Goal: Transaction & Acquisition: Purchase product/service

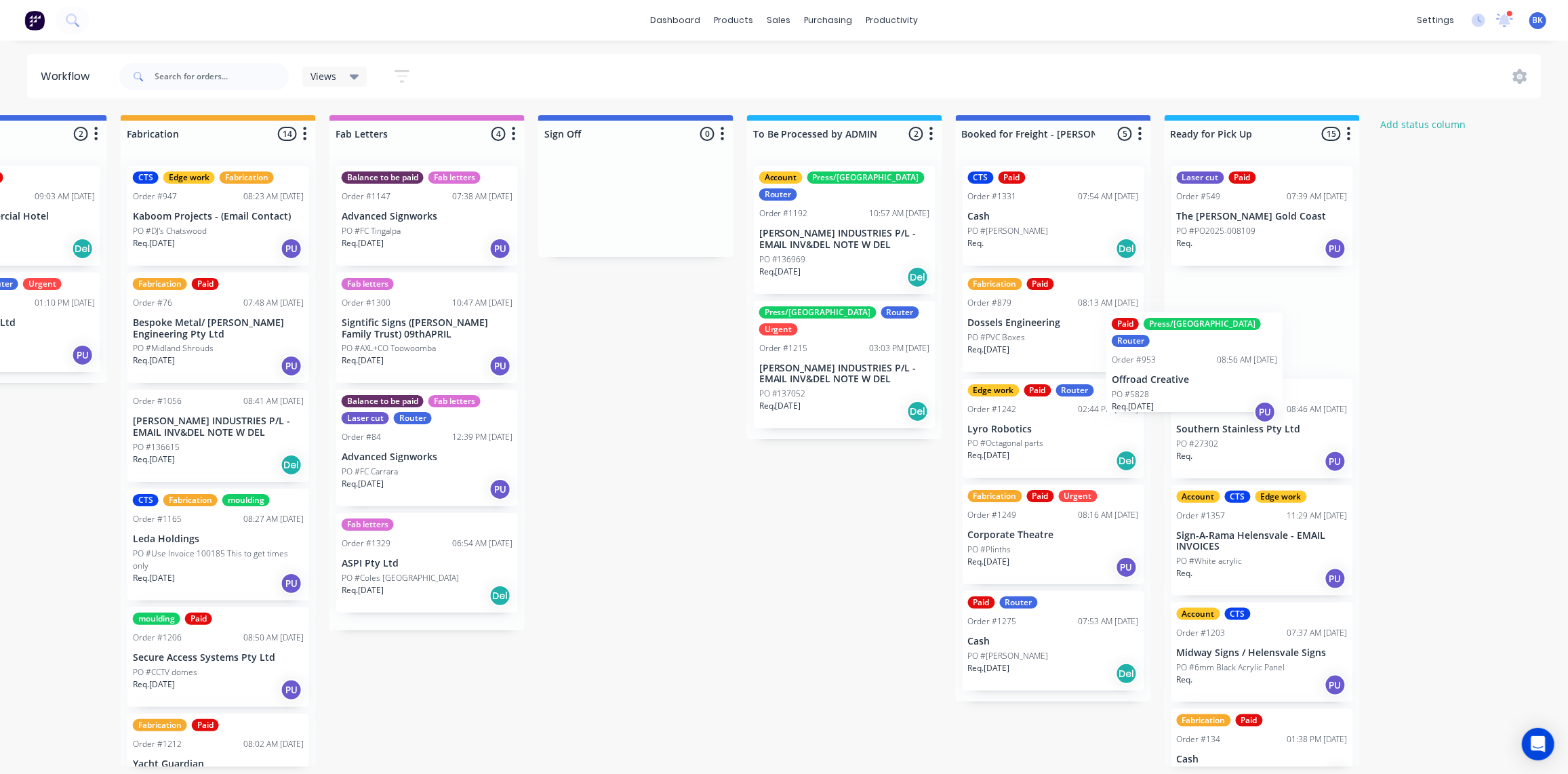
scroll to position [0, 1587]
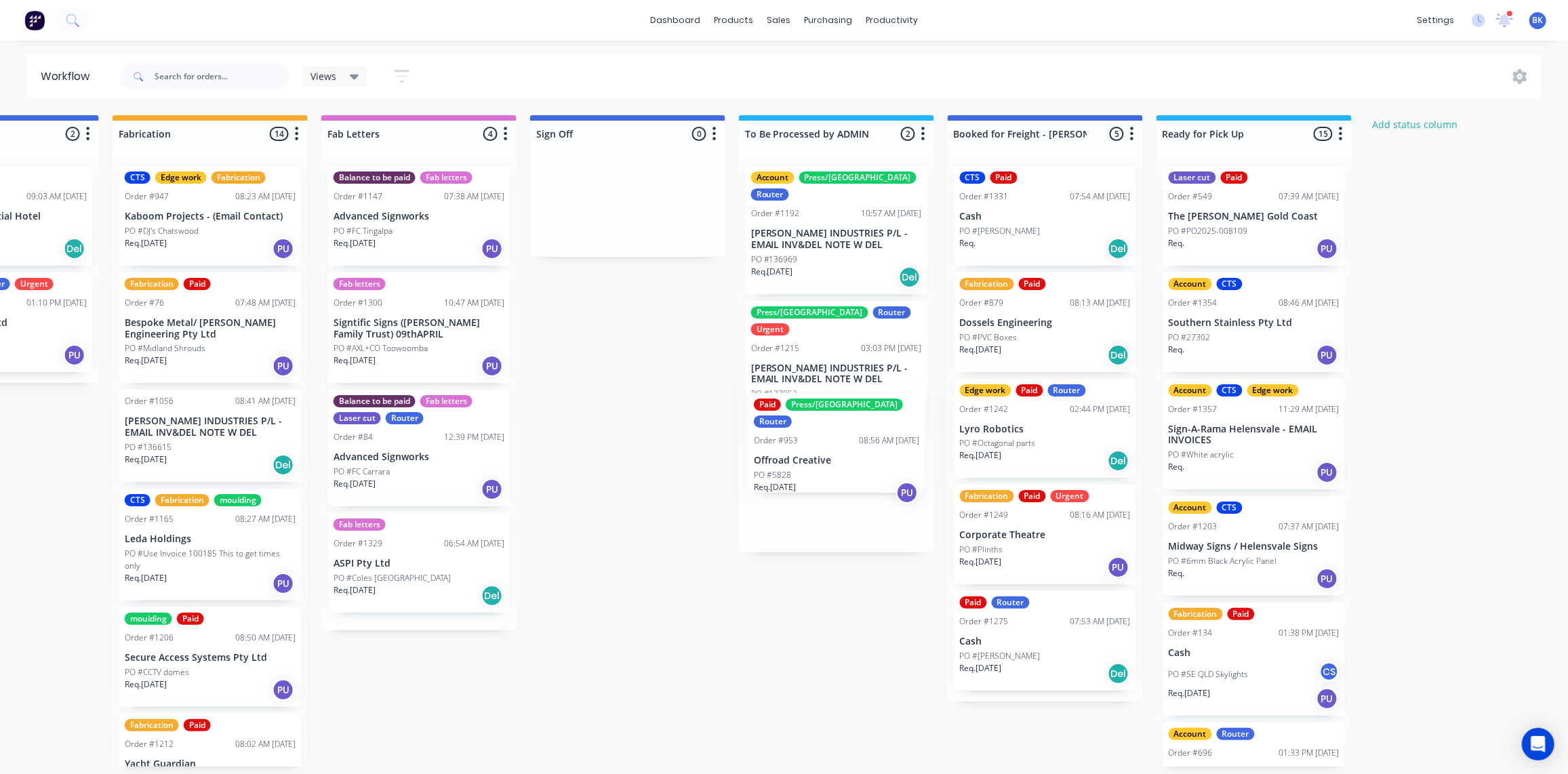
drag, startPoint x: 773, startPoint y: 348, endPoint x: 803, endPoint y: 451, distance: 107.3
click at [806, 456] on div "Submitted 0 Status colour #273444 hex #273444 Save Cancel Summaries Total order…" at bounding box center [25, 441] width 3244 height 651
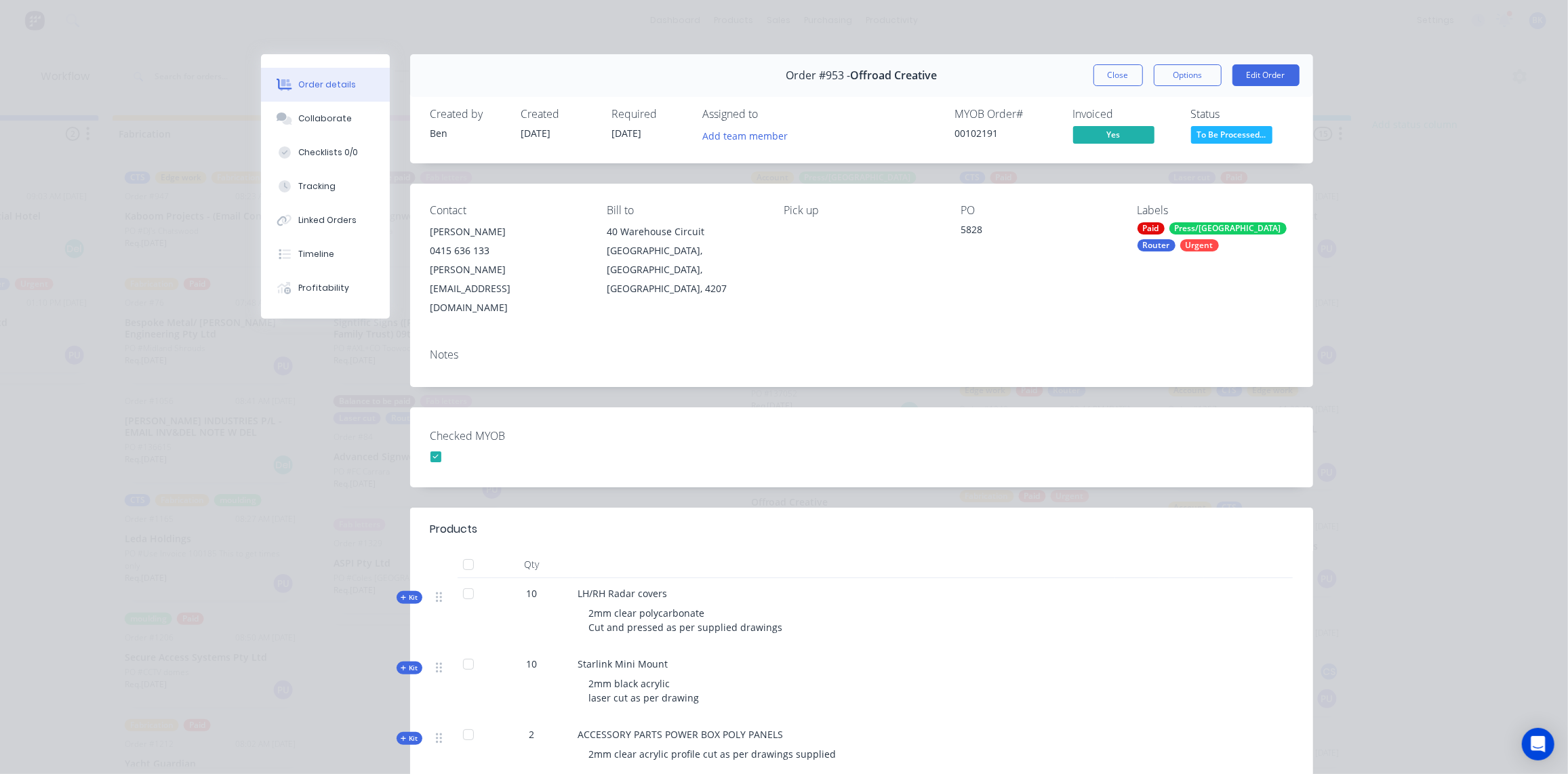
drag, startPoint x: 282, startPoint y: 115, endPoint x: 446, endPoint y: 136, distance: 165.3
click at [282, 115] on icon at bounding box center [285, 118] width 15 height 12
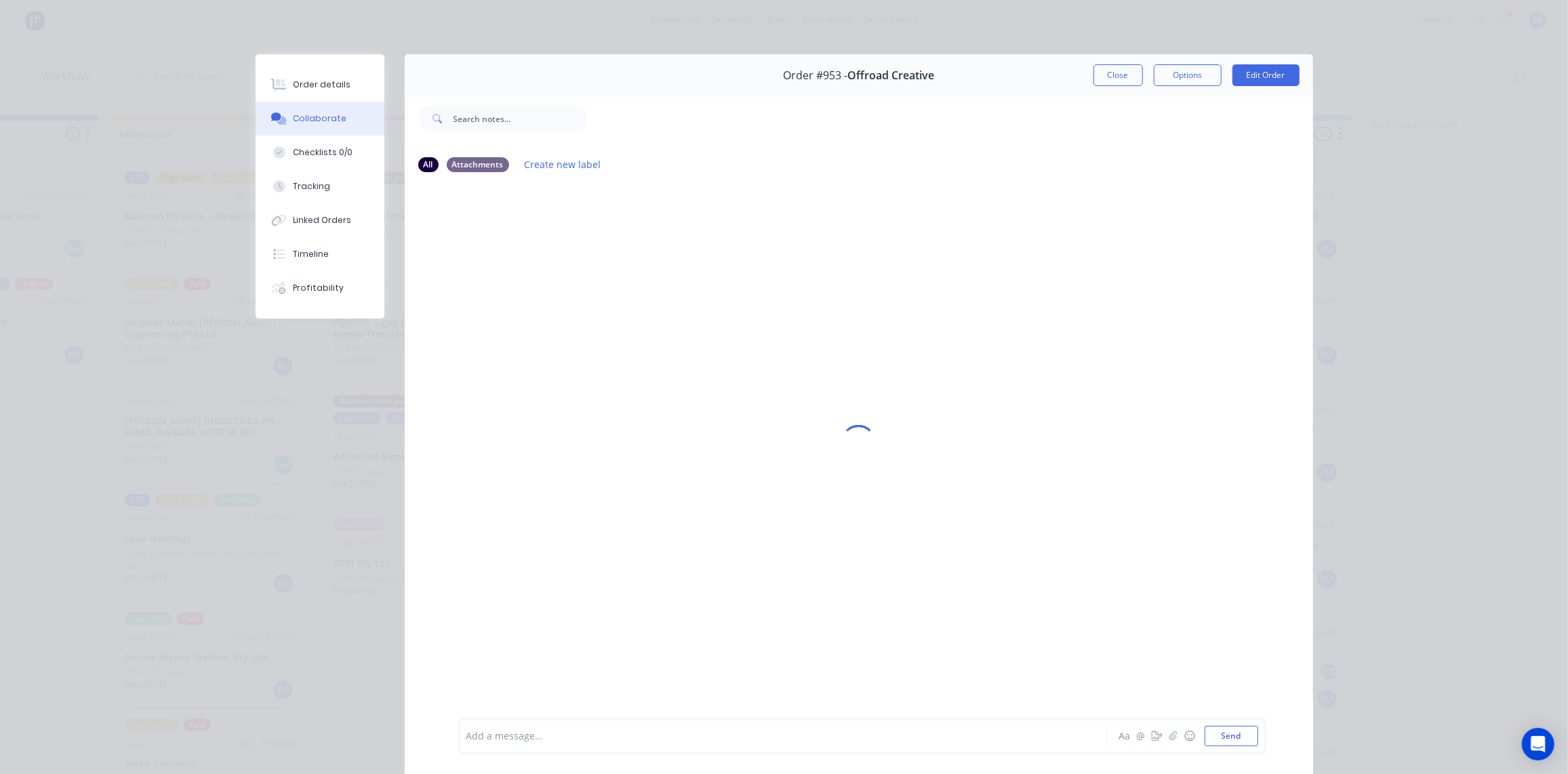
click at [517, 742] on div at bounding box center [764, 737] width 593 height 14
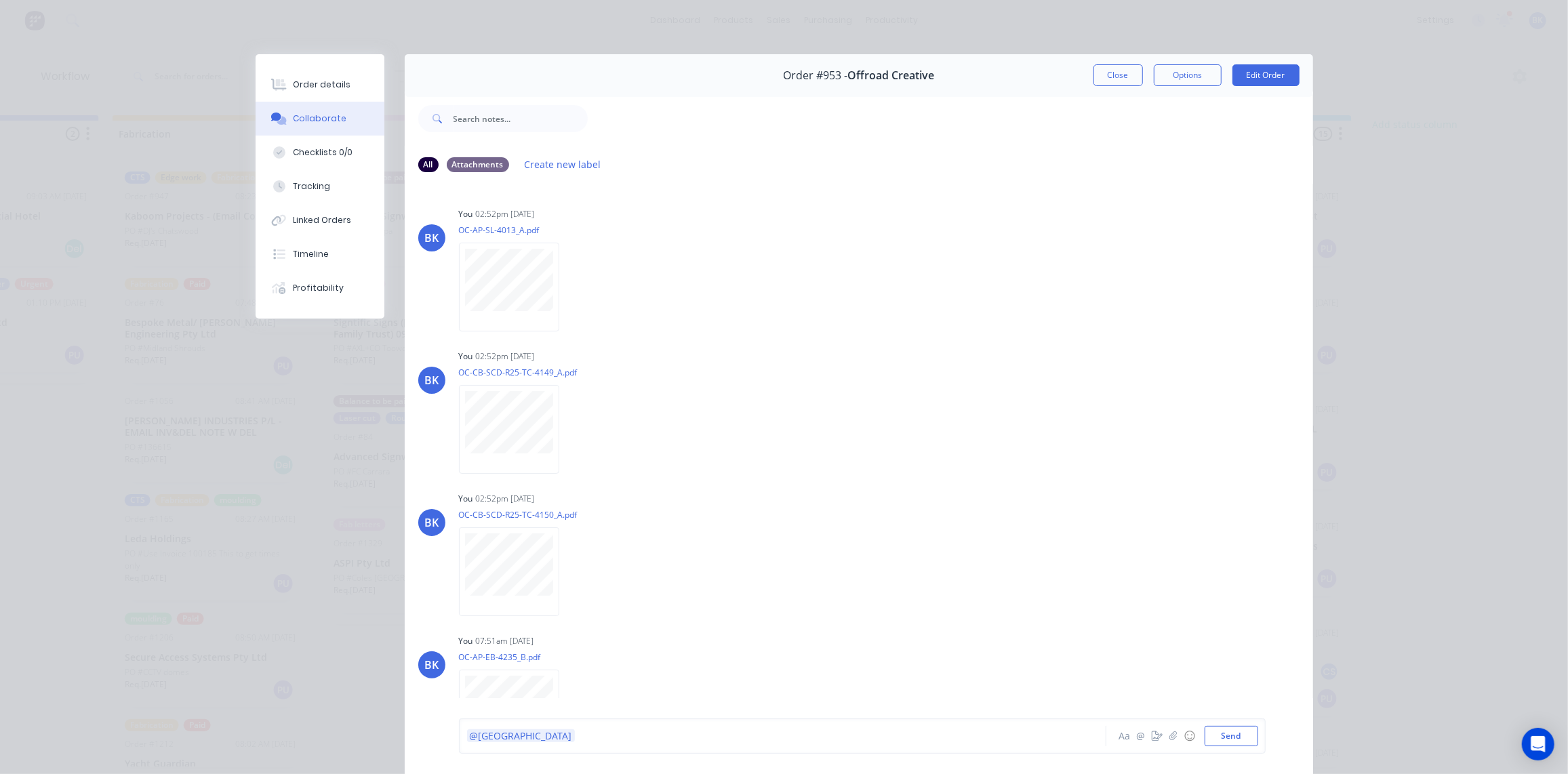
click at [544, 735] on div "@Kimberley" at bounding box center [764, 737] width 593 height 14
drag, startPoint x: 565, startPoint y: 736, endPoint x: 591, endPoint y: 778, distance: 49.4
click at [575, 737] on span "completred" at bounding box center [601, 737] width 52 height 13
click at [1244, 741] on button "Send" at bounding box center [1231, 736] width 54 height 20
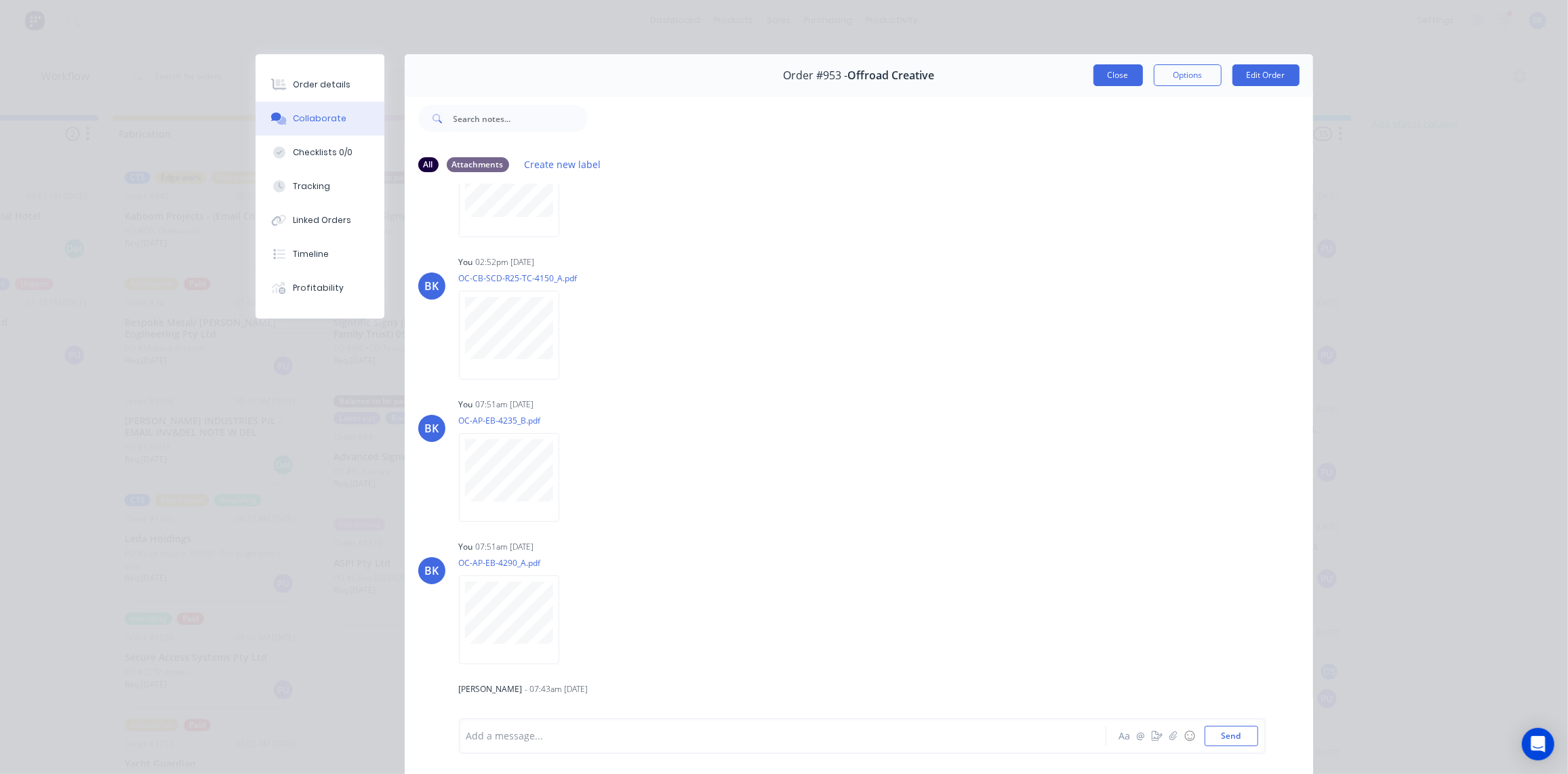
click at [1112, 70] on button "Close" at bounding box center [1119, 75] width 49 height 22
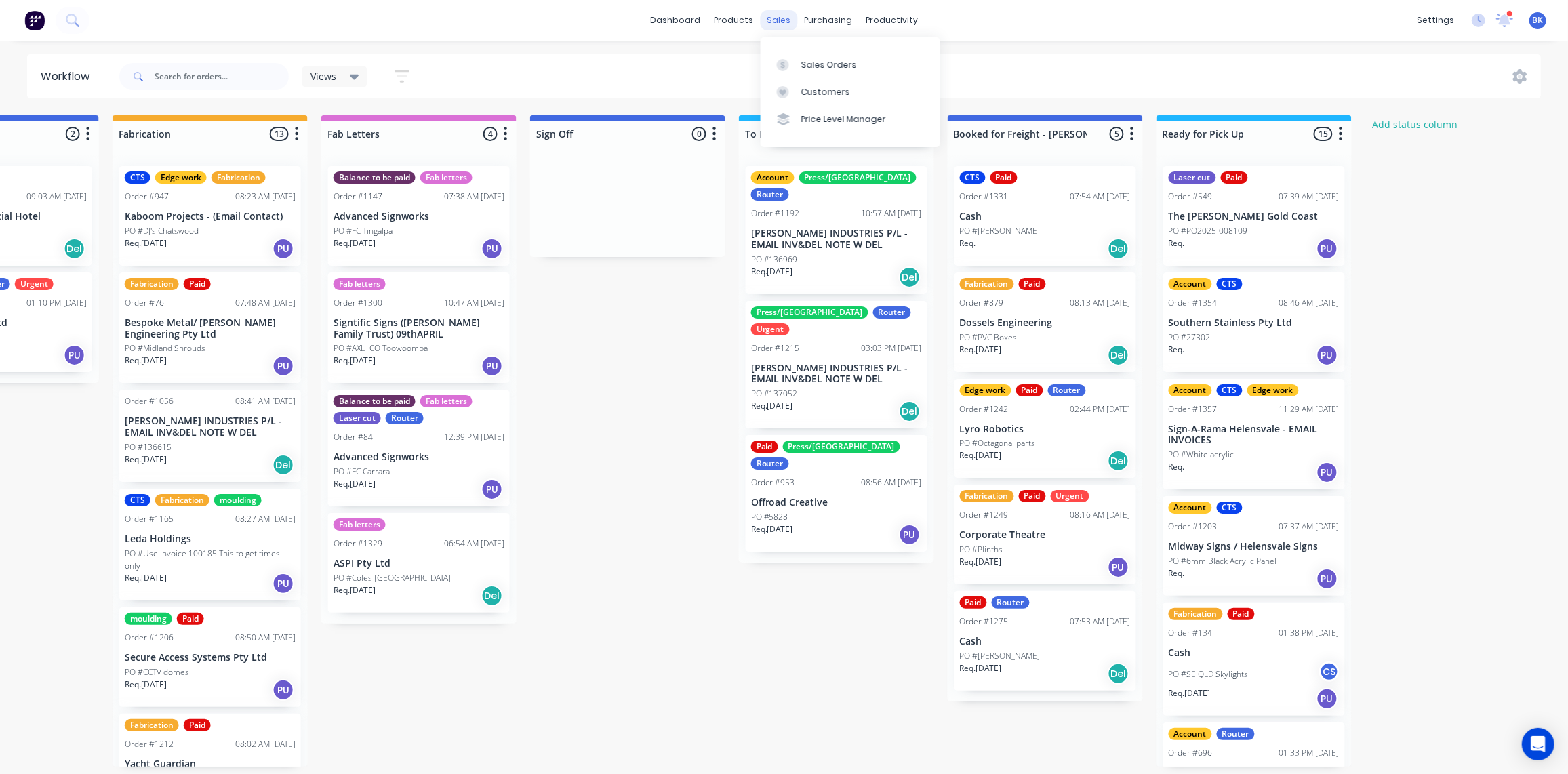
click at [783, 21] on div "sales" at bounding box center [778, 20] width 37 height 20
click at [811, 63] on div "Sales Orders" at bounding box center [829, 65] width 56 height 12
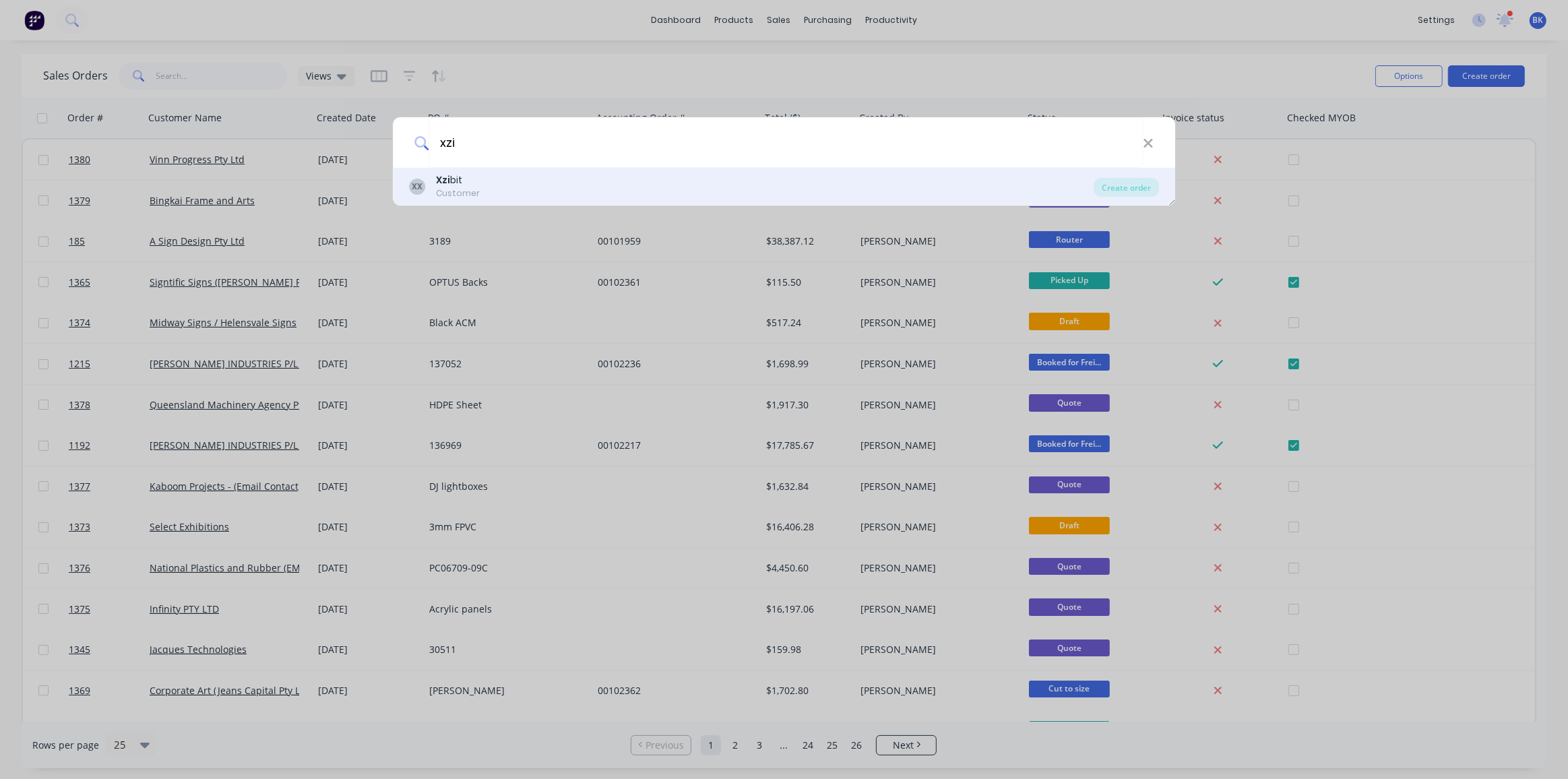
type input "xzi"
click at [456, 192] on div "Customer" at bounding box center [458, 193] width 44 height 12
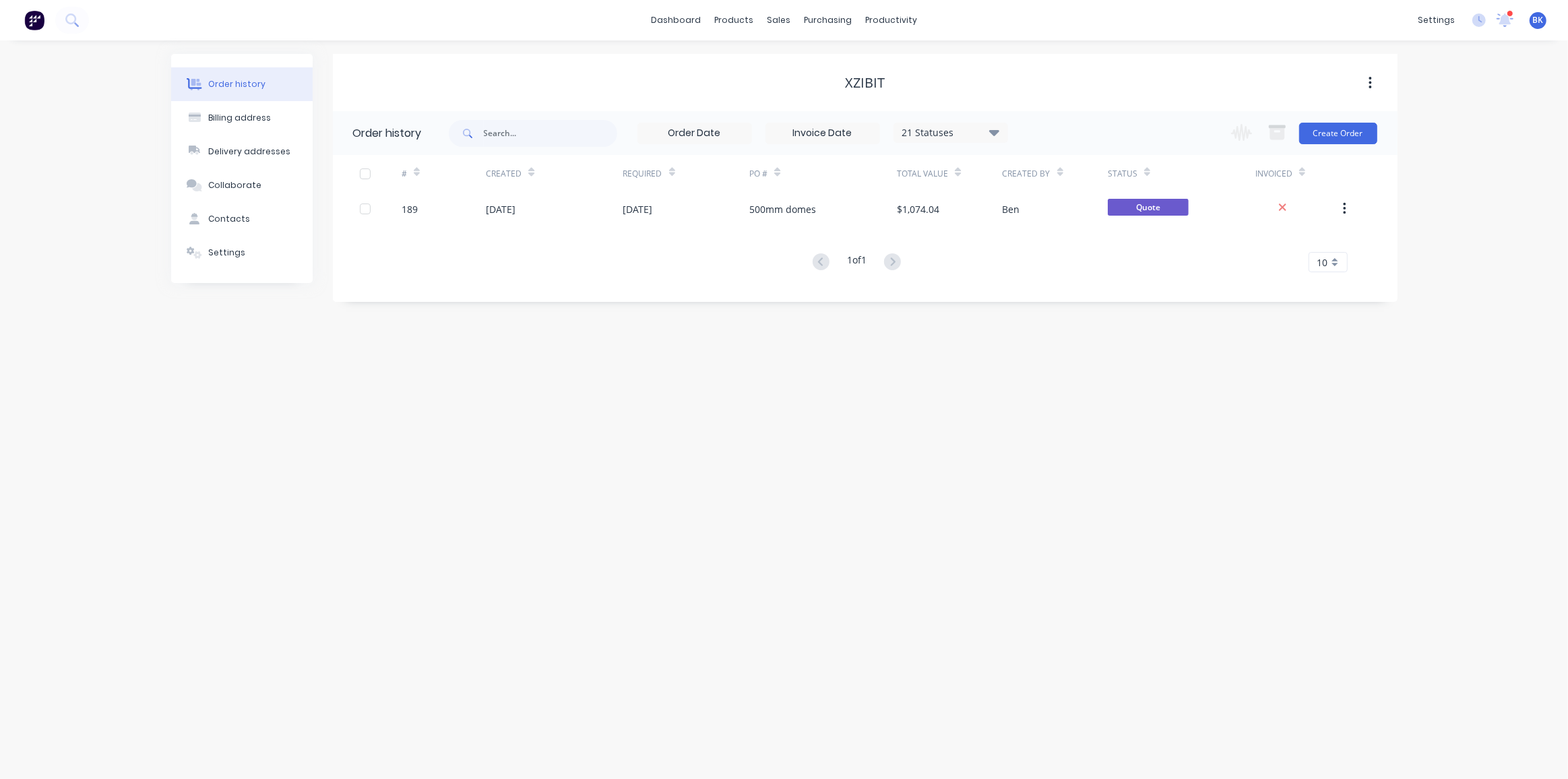
click at [1508, 13] on div at bounding box center [1510, 13] width 7 height 7
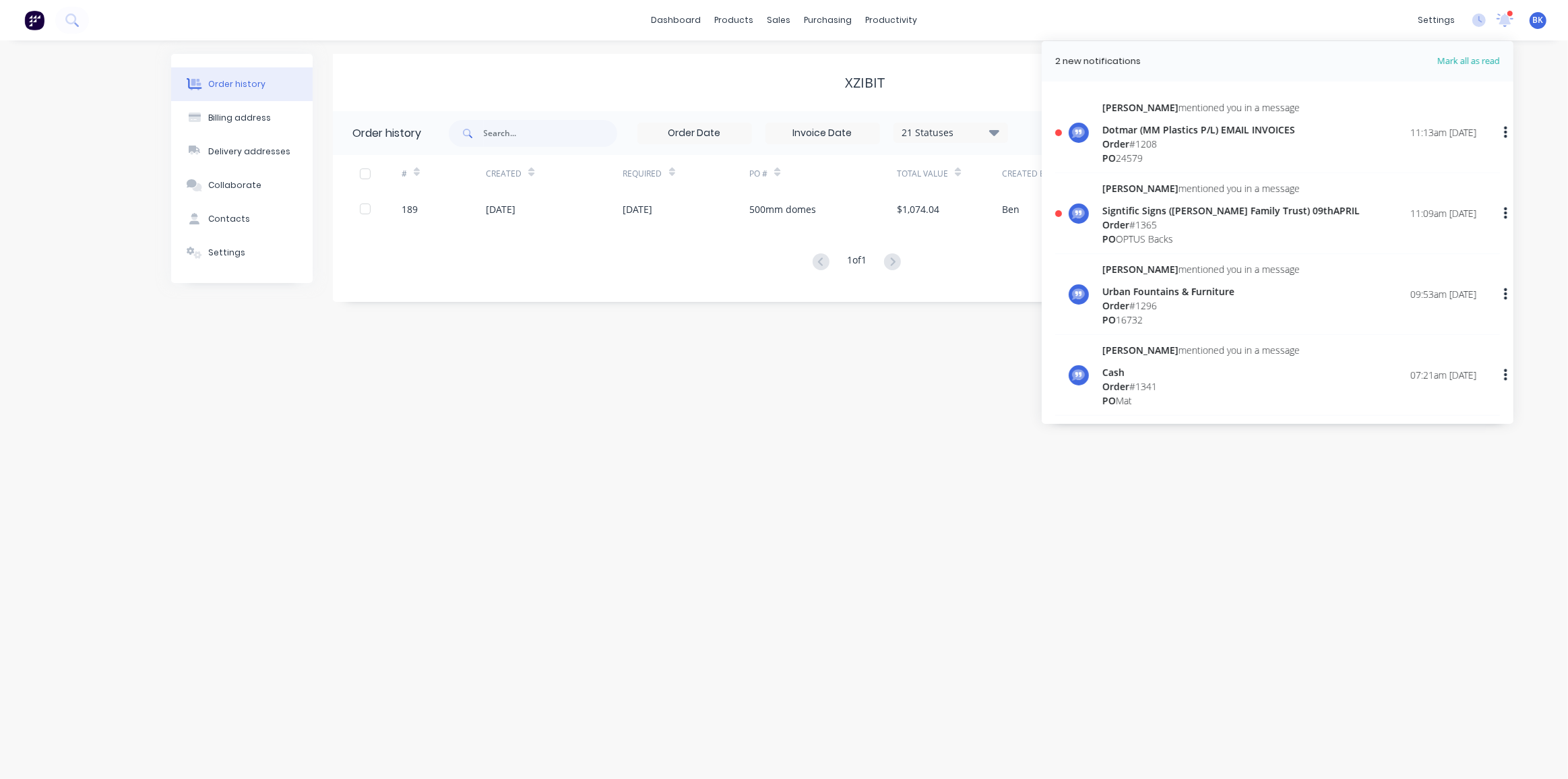
click at [1140, 212] on div "Signtific Signs ([PERSON_NAME] Family Trust) 09thAPRIL" at bounding box center [1231, 211] width 258 height 14
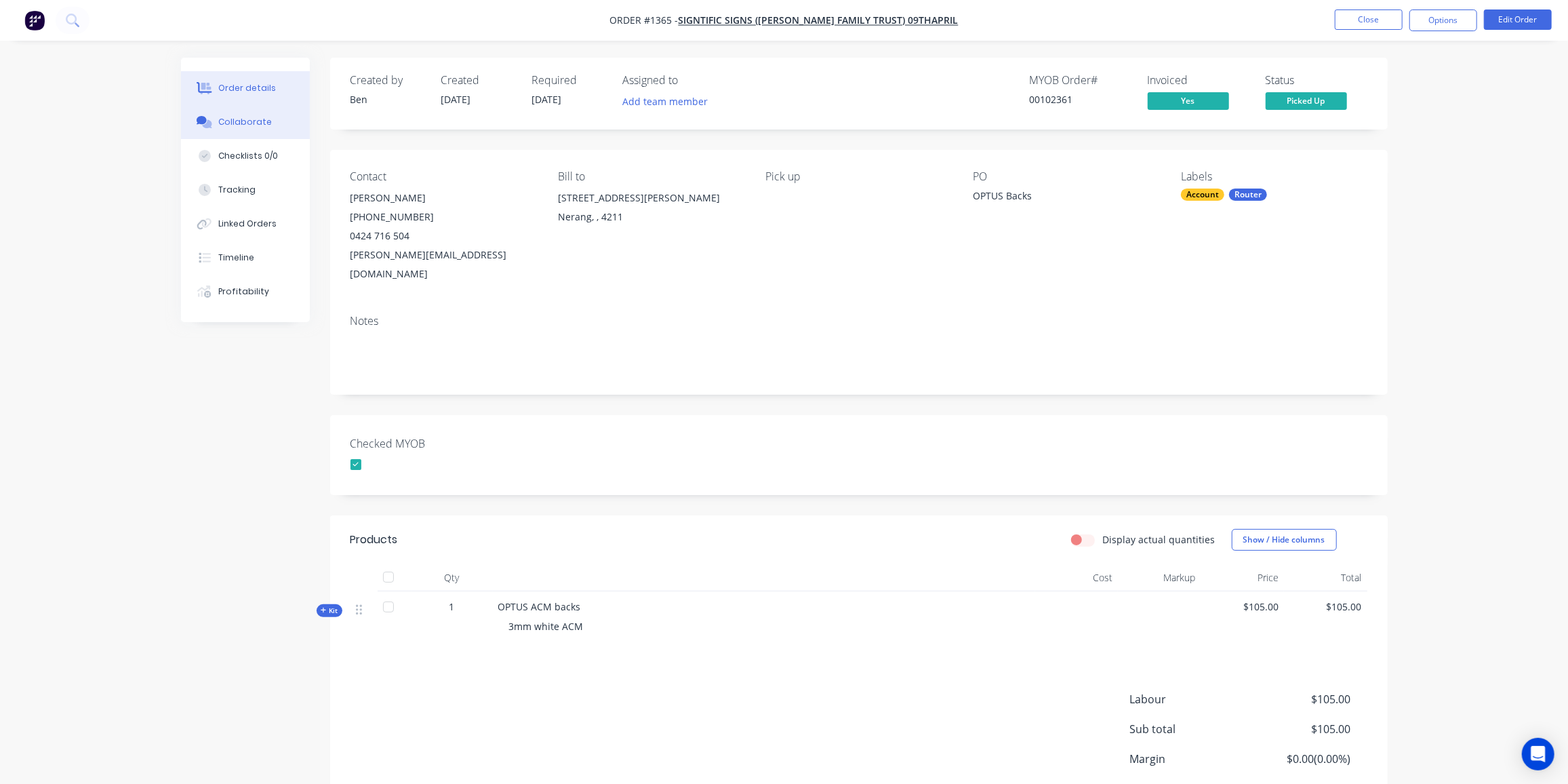
click at [256, 125] on div "Collaborate" at bounding box center [245, 122] width 54 height 12
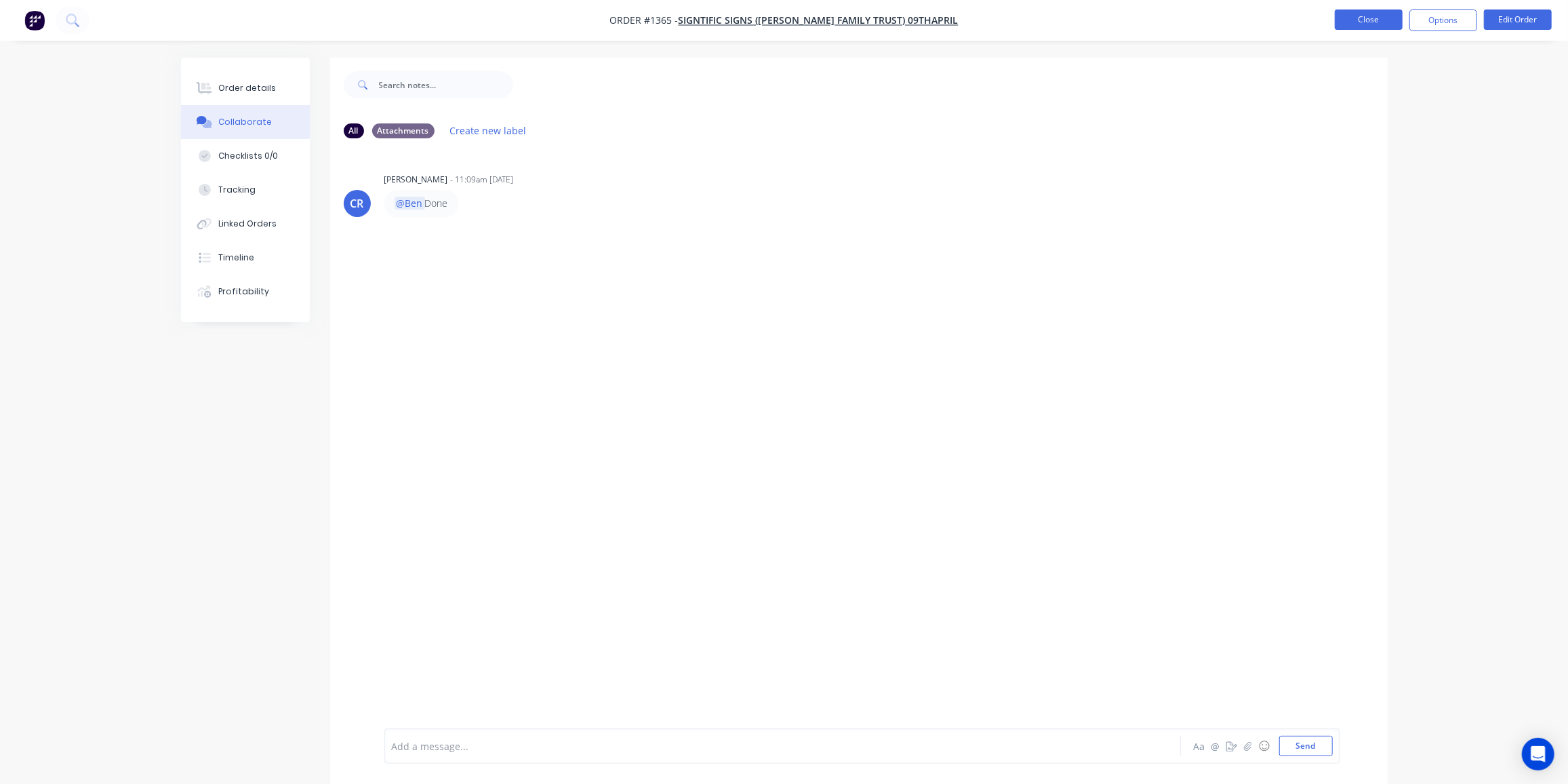
click at [1374, 19] on button "Close" at bounding box center [1369, 19] width 68 height 20
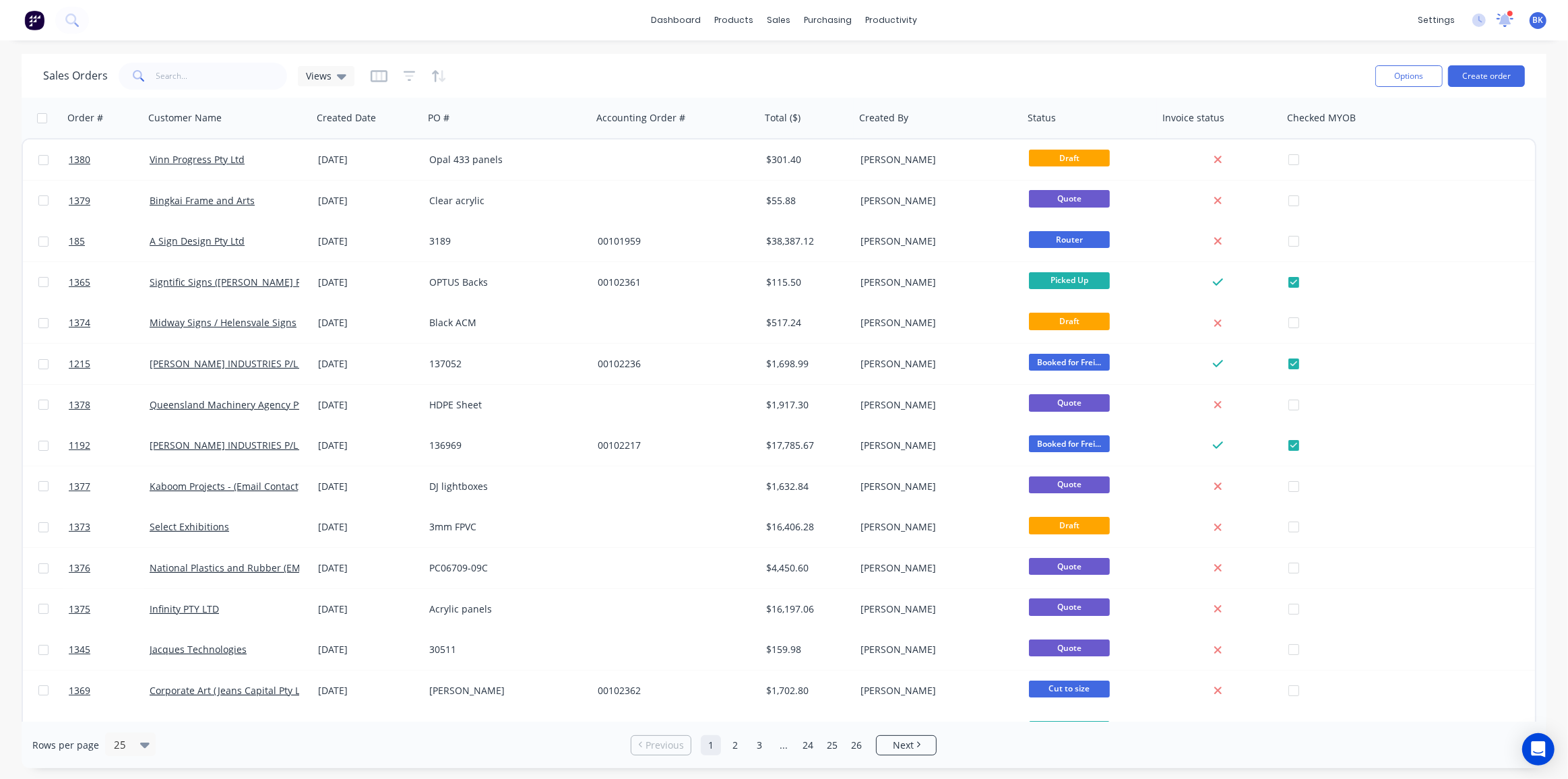
click at [1503, 23] on icon at bounding box center [1505, 18] width 12 height 10
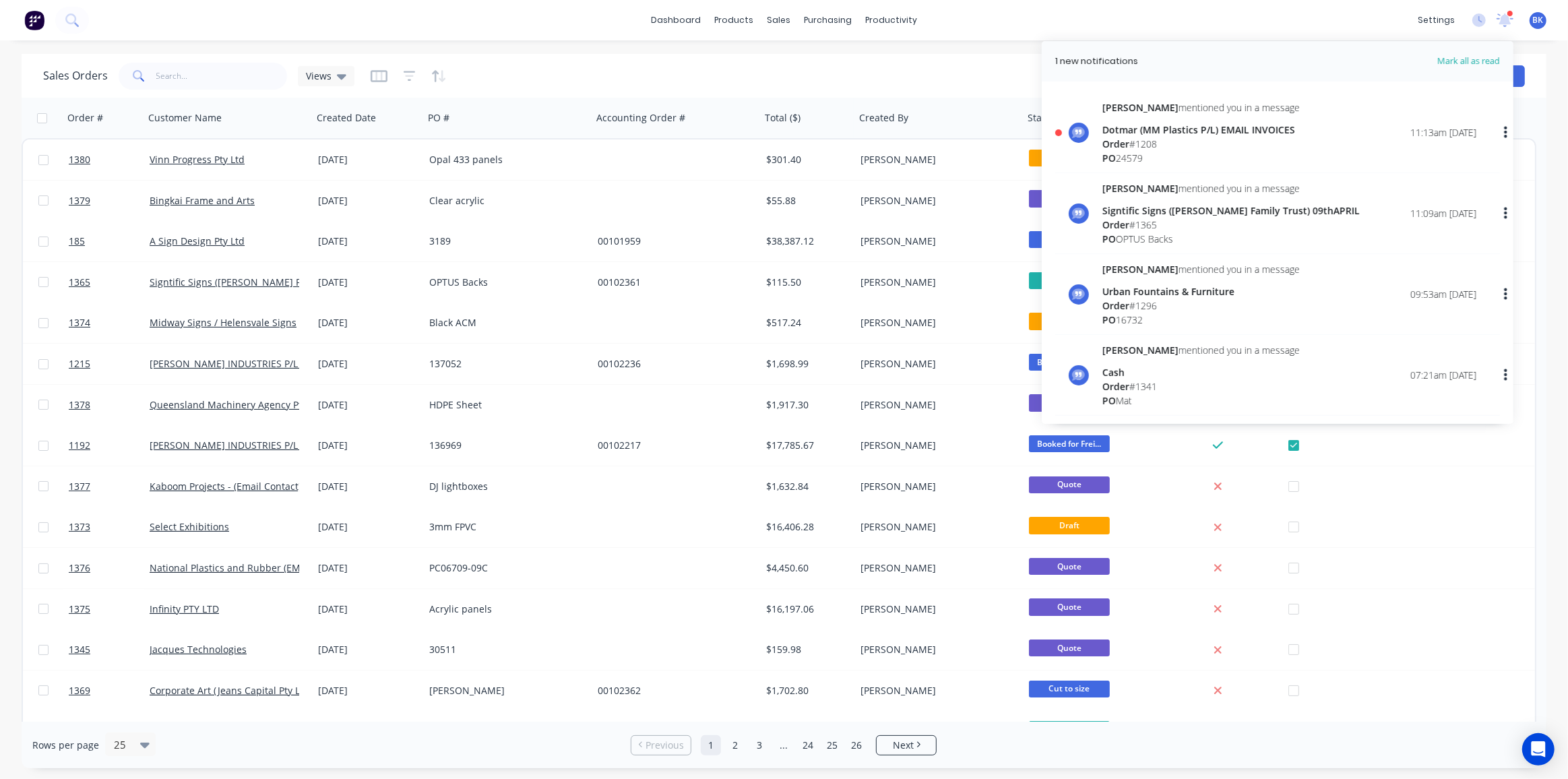
click at [1221, 130] on div "Dotmar (MM Plastics P/L) EMAIL INVOICES" at bounding box center [1201, 129] width 197 height 14
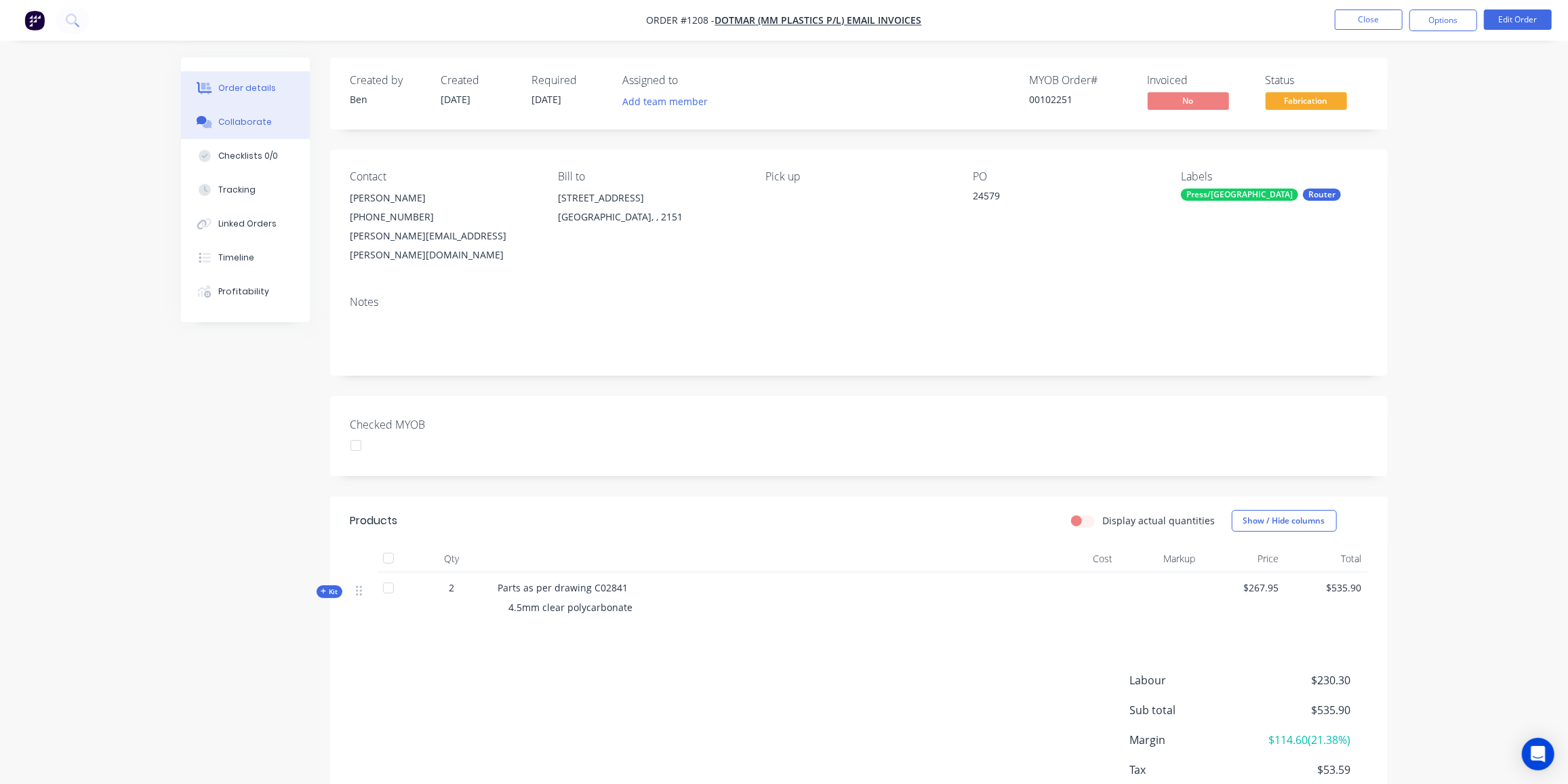
click at [249, 123] on div "Collaborate" at bounding box center [245, 122] width 54 height 12
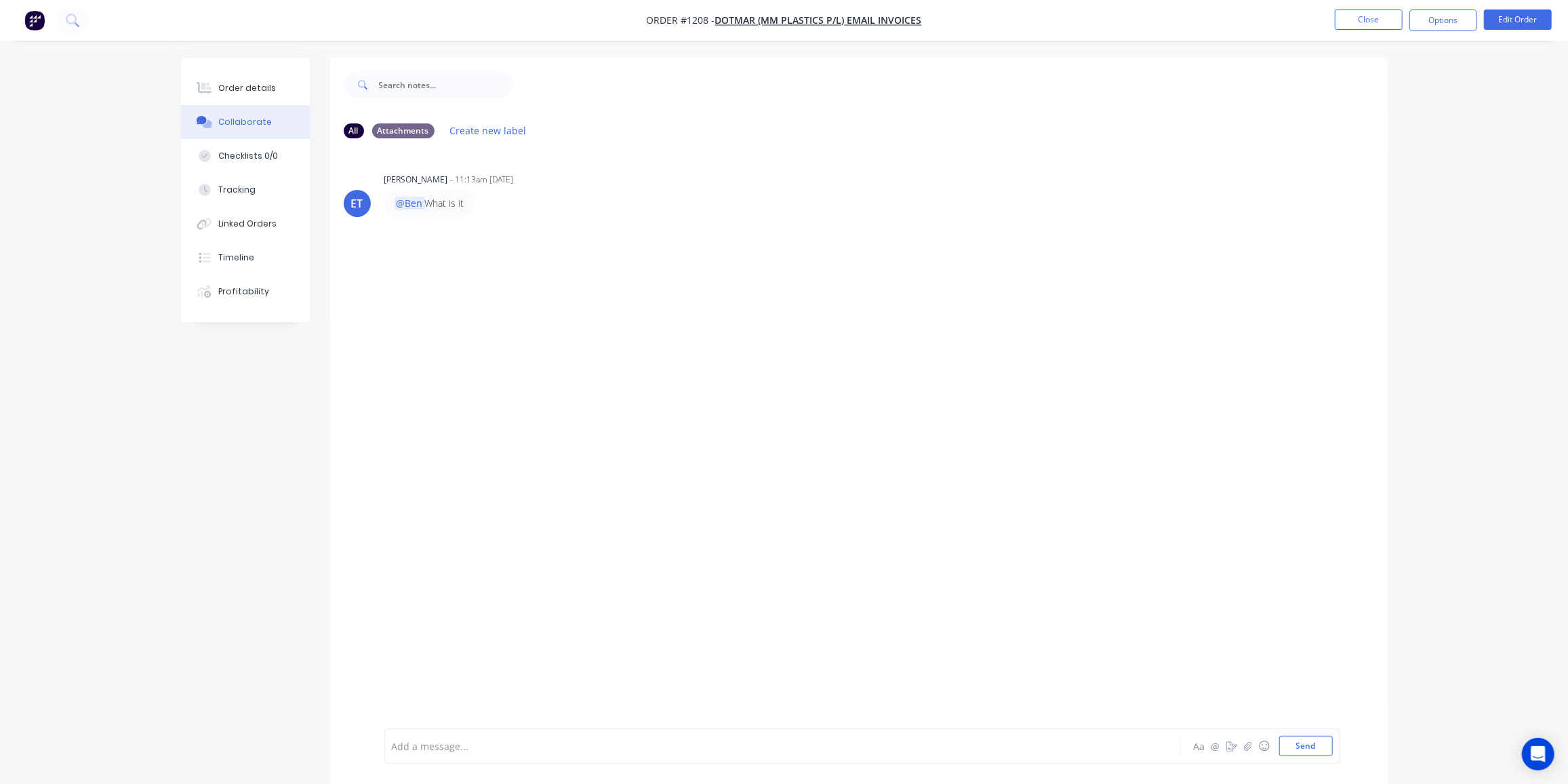
click at [700, 752] on div at bounding box center [745, 746] width 705 height 14
click at [232, 77] on button "Order details" at bounding box center [245, 88] width 129 height 34
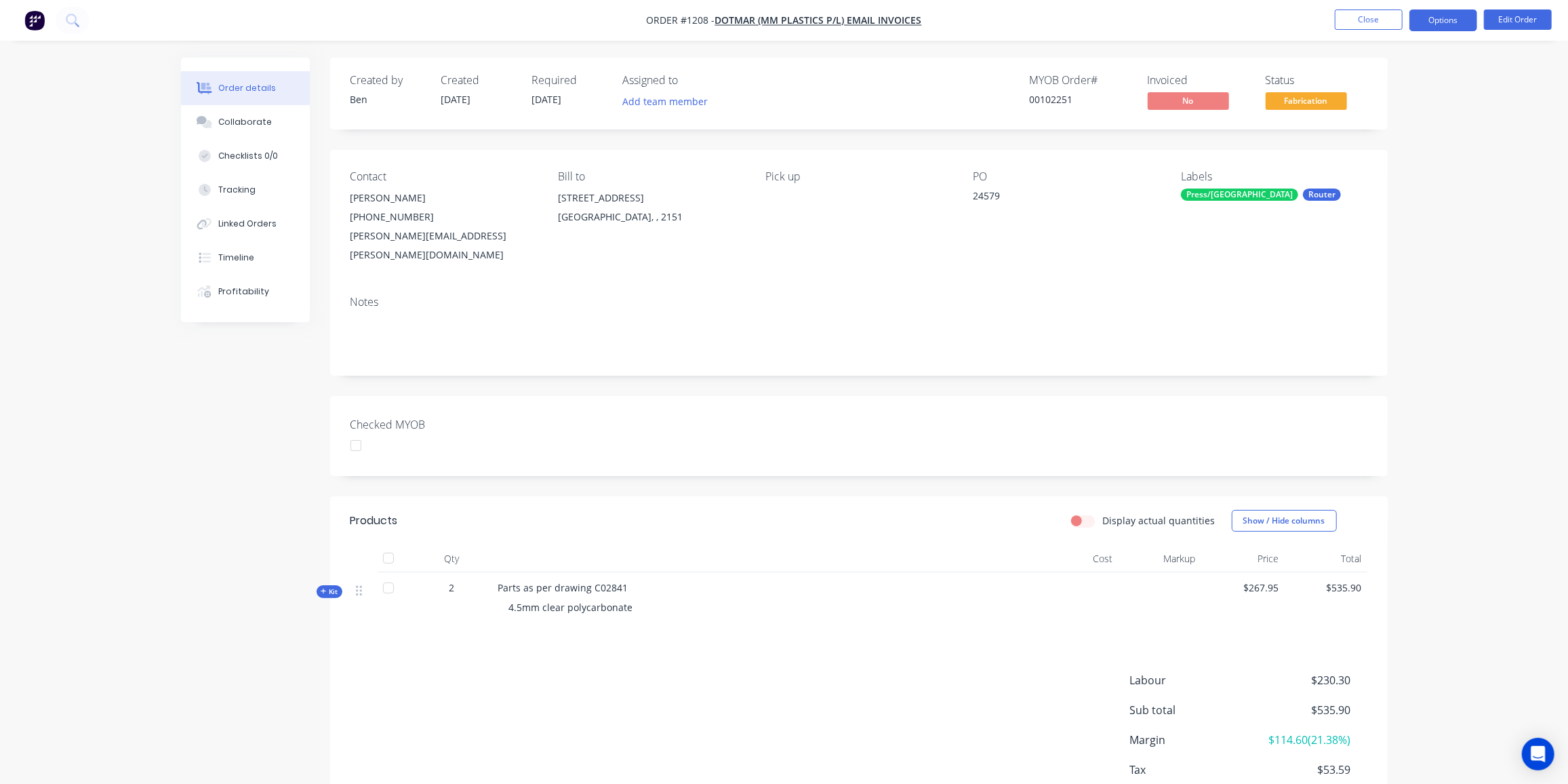
click at [1459, 20] on button "Options" at bounding box center [1443, 20] width 68 height 22
click at [224, 127] on div "Collaborate" at bounding box center [245, 122] width 54 height 12
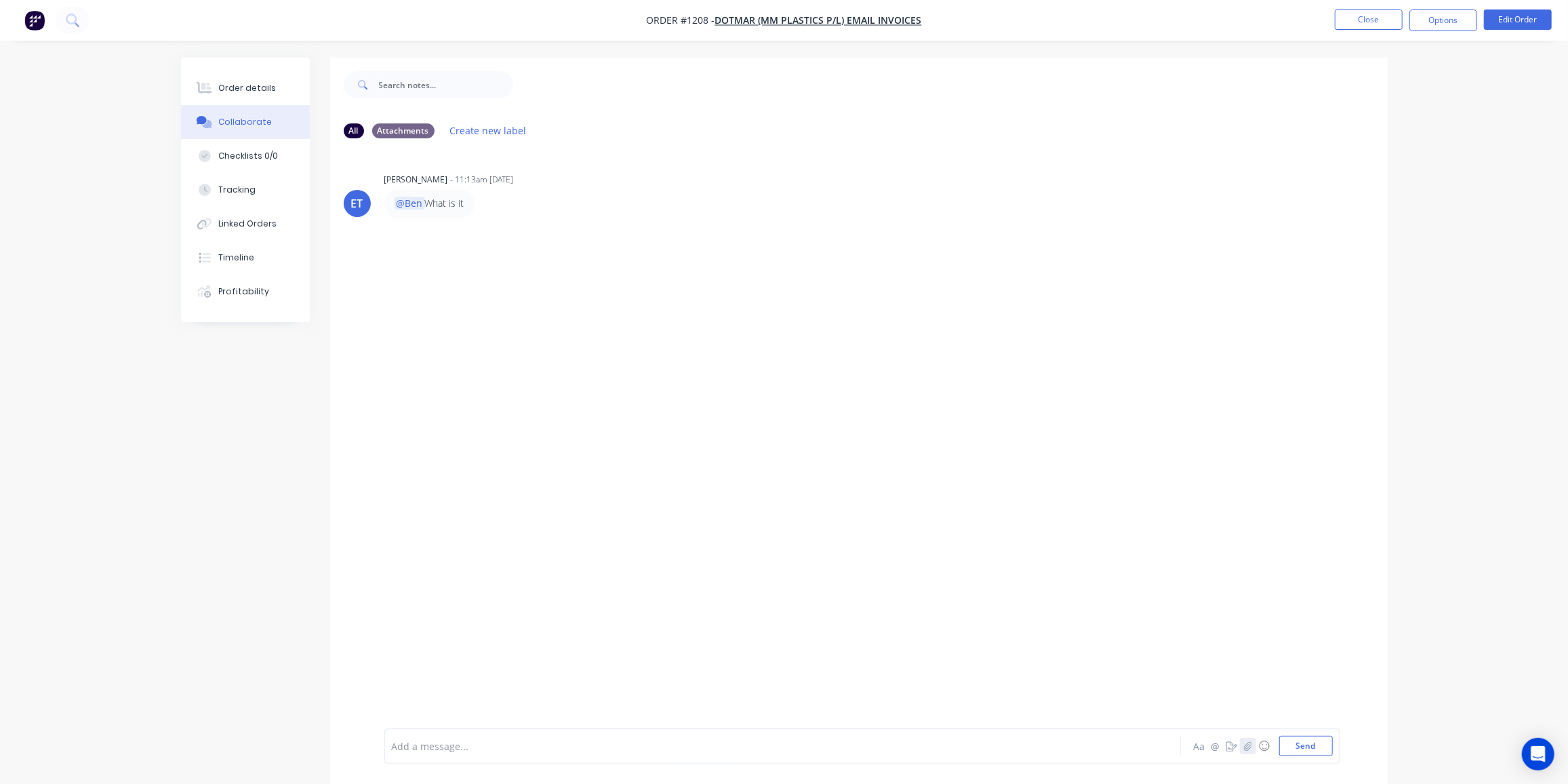
click at [1247, 747] on icon "button" at bounding box center [1247, 745] width 8 height 9
click at [1302, 747] on button "Send" at bounding box center [1306, 745] width 54 height 20
click at [804, 492] on div "ET Edward Tazey - 11:13am 03/09/25 @Ben What is it Labels Edit Delete BK You 12…" at bounding box center [859, 439] width 1058 height 579
click at [1374, 17] on button "Close" at bounding box center [1369, 19] width 68 height 20
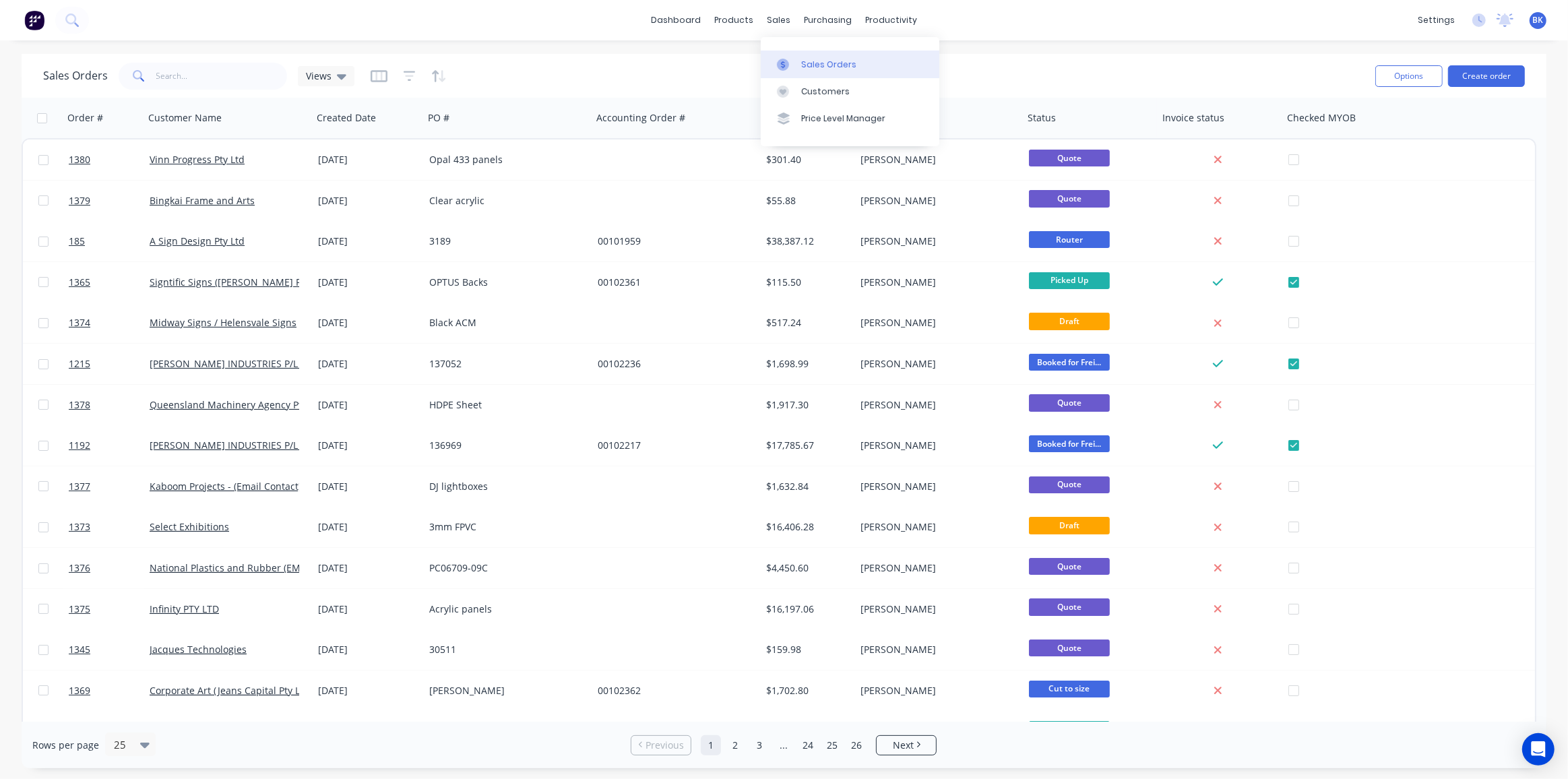
click at [801, 61] on div "Sales Orders" at bounding box center [828, 64] width 55 height 12
click at [1466, 72] on button "Create order" at bounding box center [1487, 76] width 77 height 22
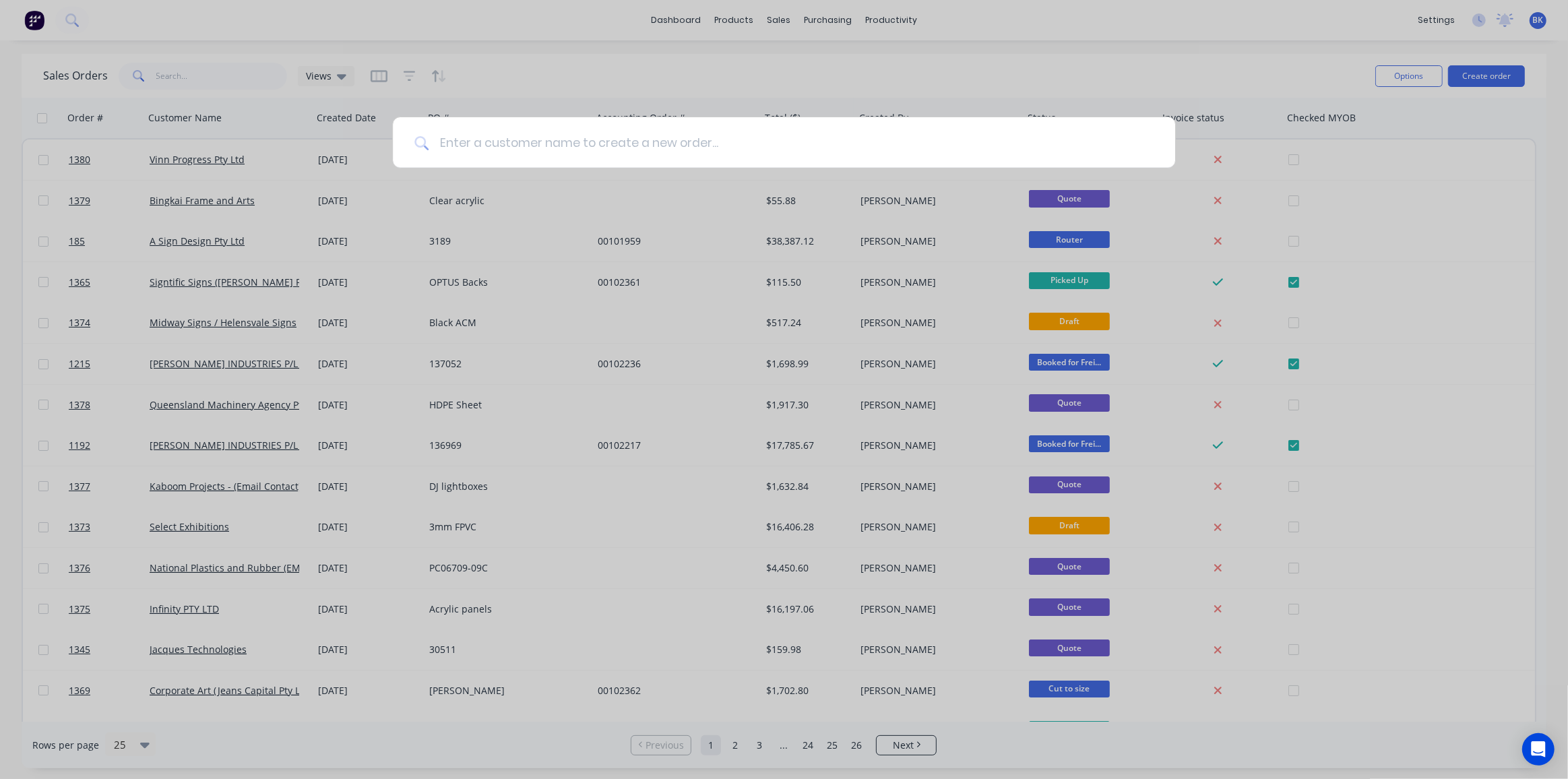
click at [657, 143] on input at bounding box center [791, 142] width 725 height 50
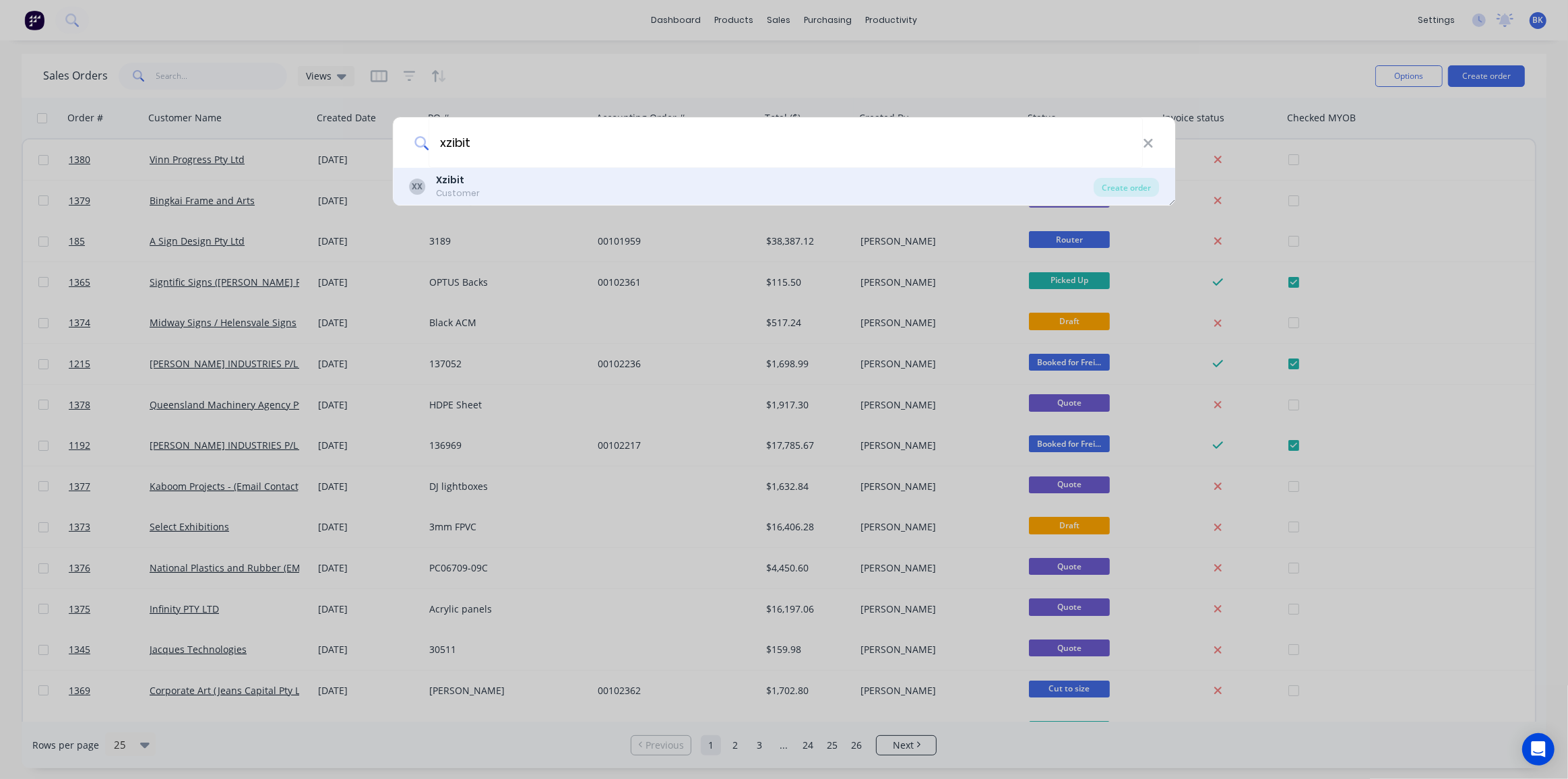
type input "xzibit"
click at [472, 181] on div "Xzibit" at bounding box center [458, 180] width 44 height 14
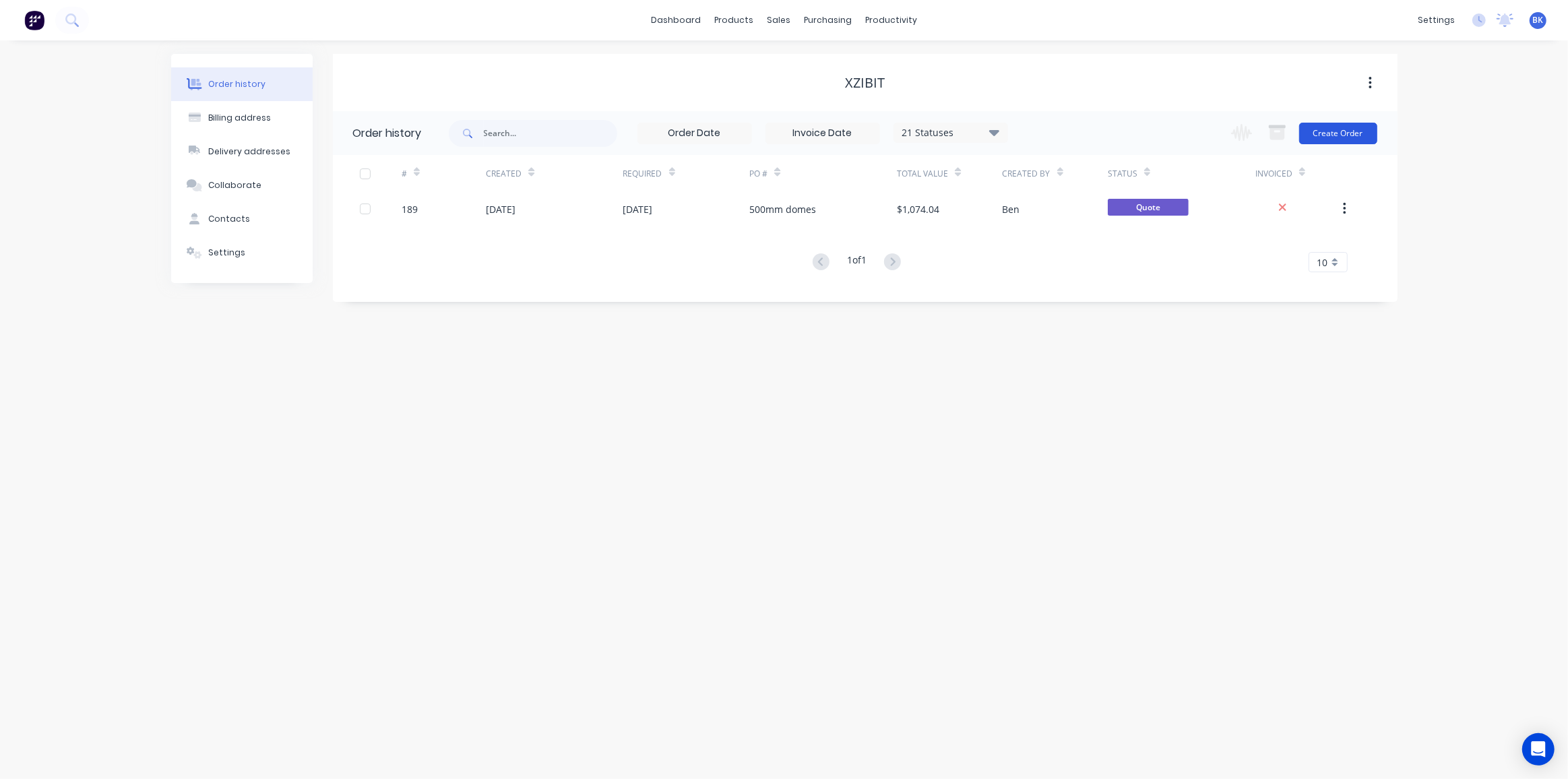
click at [1369, 130] on button "Create Order" at bounding box center [1338, 133] width 78 height 22
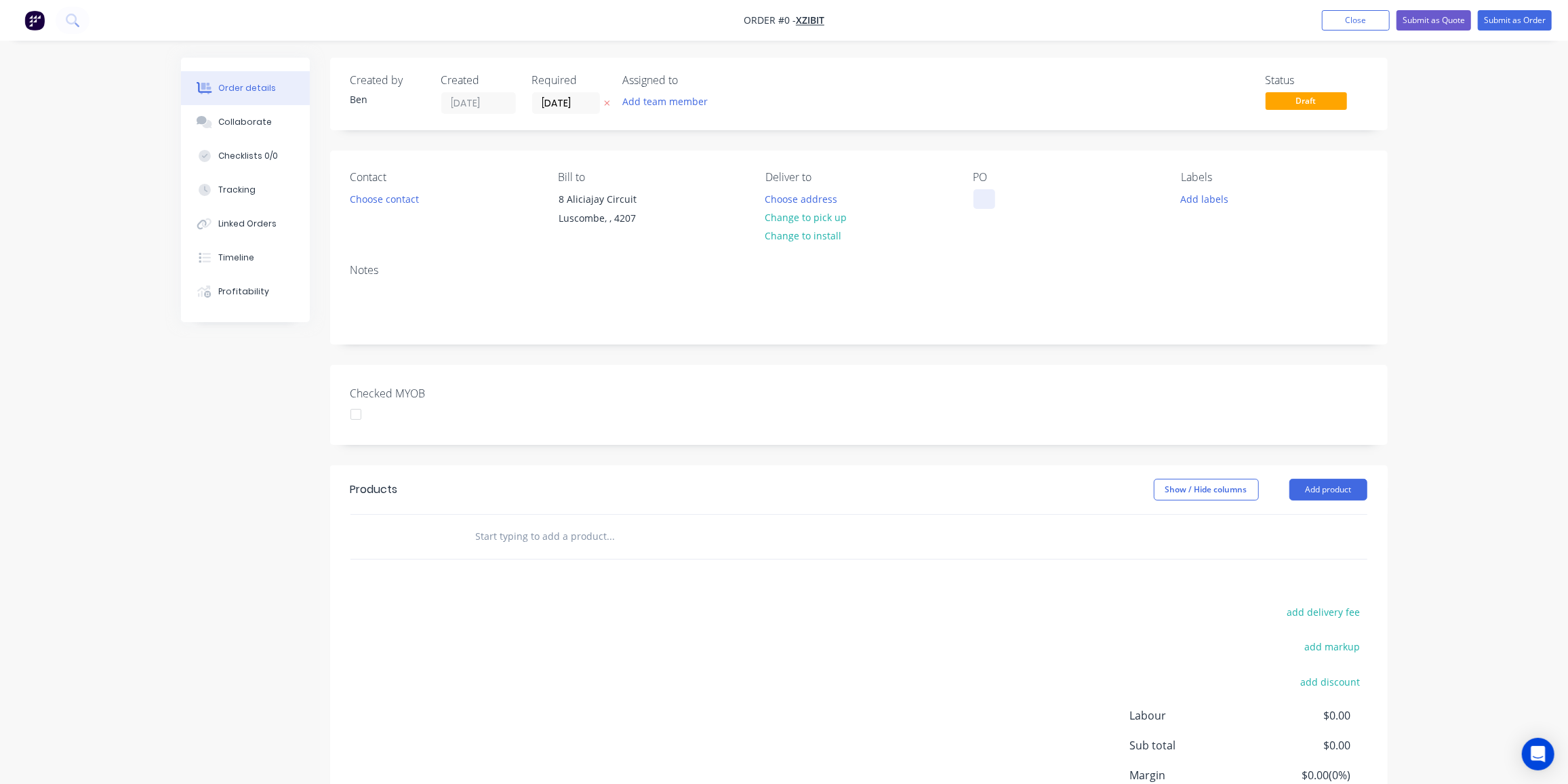
drag, startPoint x: 985, startPoint y: 190, endPoint x: 1062, endPoint y: 214, distance: 80.7
click at [985, 190] on div at bounding box center [984, 199] width 22 height 20
click at [1202, 200] on div "Creating draft order... Loading... Order details Collaborate Checklists 0/0 Tra…" at bounding box center [785, 481] width 1234 height 847
click at [1214, 198] on button "Add labels" at bounding box center [1205, 199] width 63 height 18
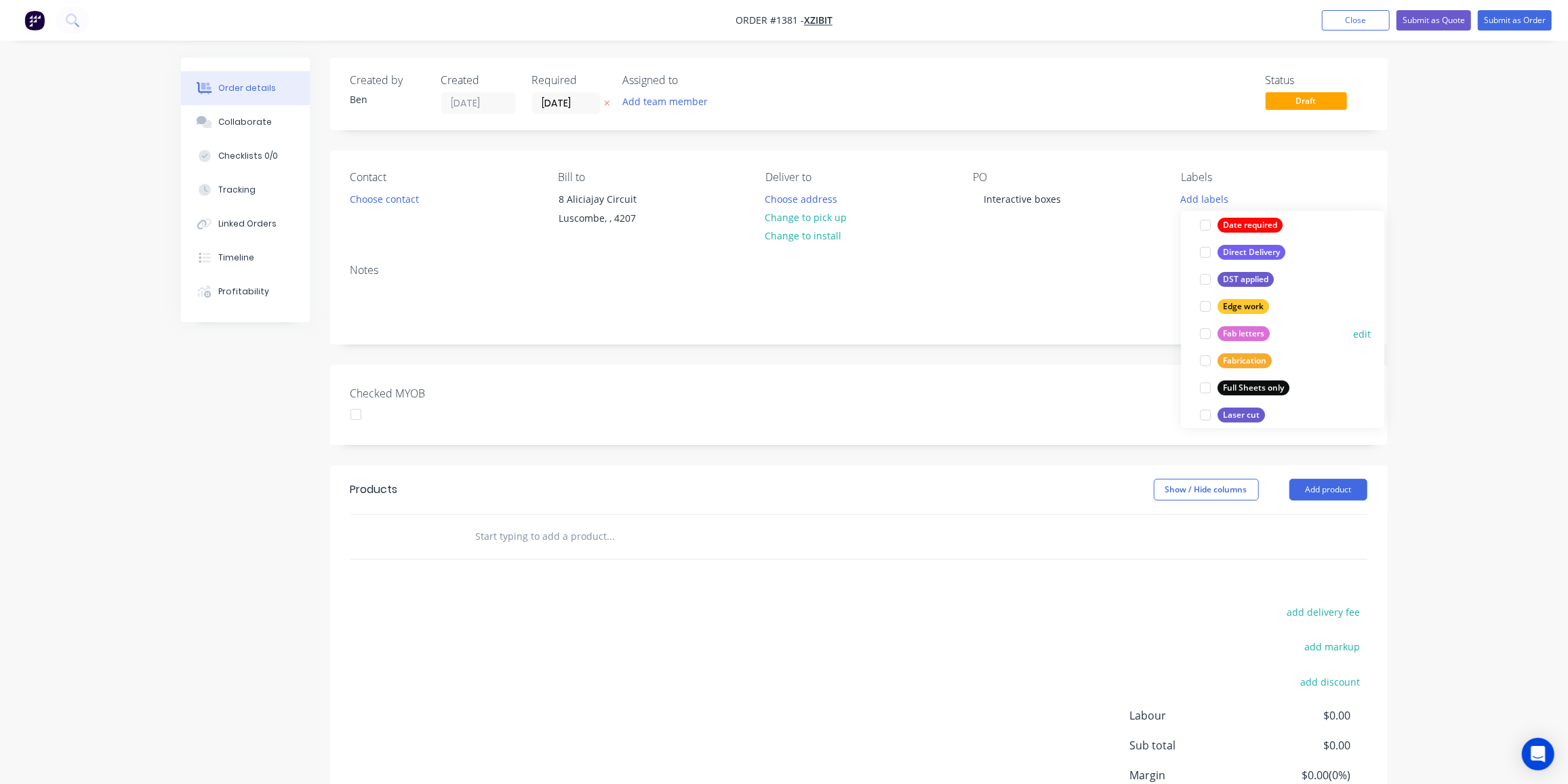
scroll to position [246, 0]
click at [1252, 333] on div "Fabrication edit" at bounding box center [1283, 344] width 176 height 27
click at [1252, 337] on div "Fabrication" at bounding box center [1245, 344] width 54 height 15
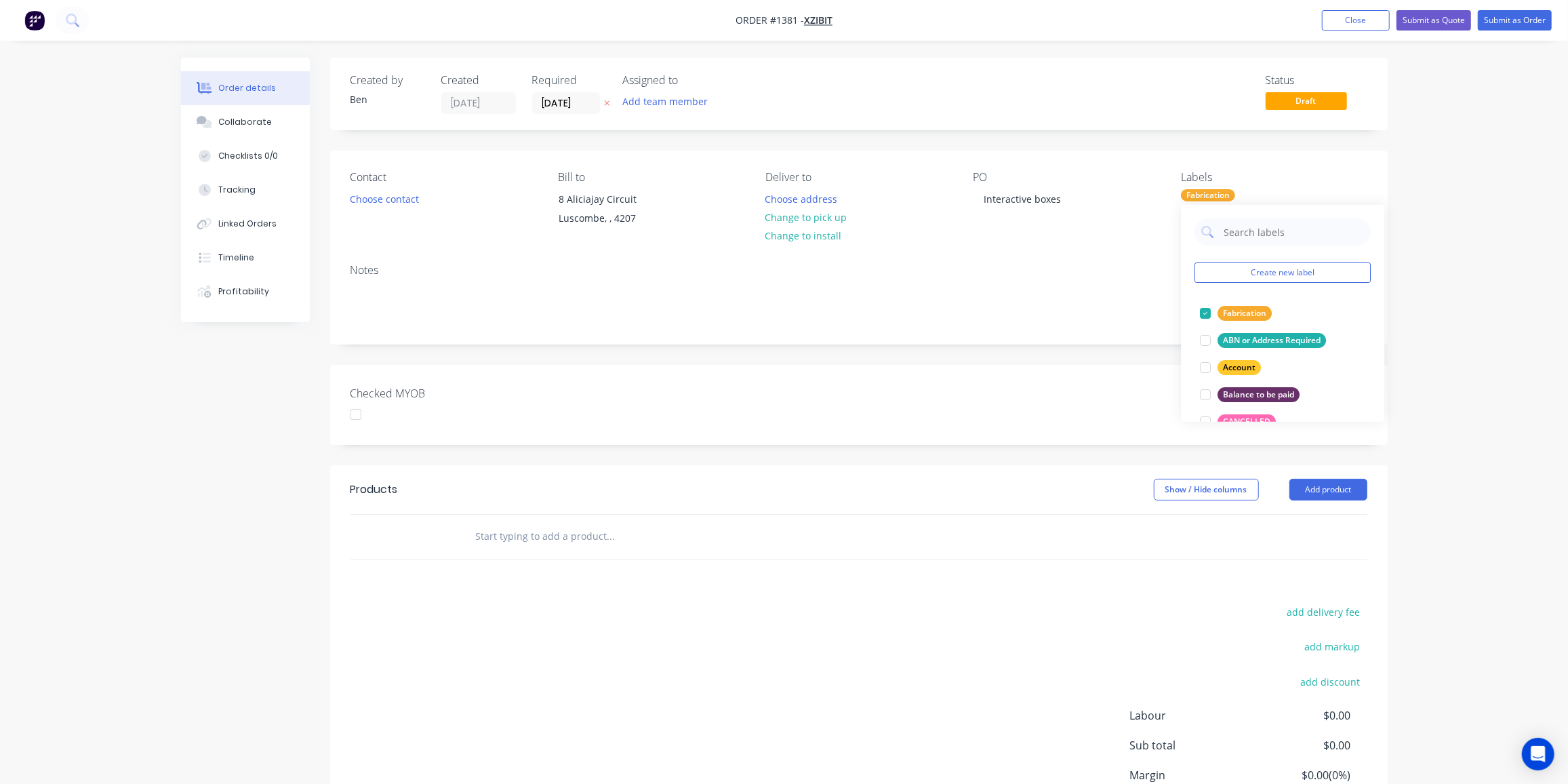
click at [775, 536] on div at bounding box center [668, 536] width 407 height 27
click at [525, 526] on input "text" at bounding box center [611, 536] width 271 height 27
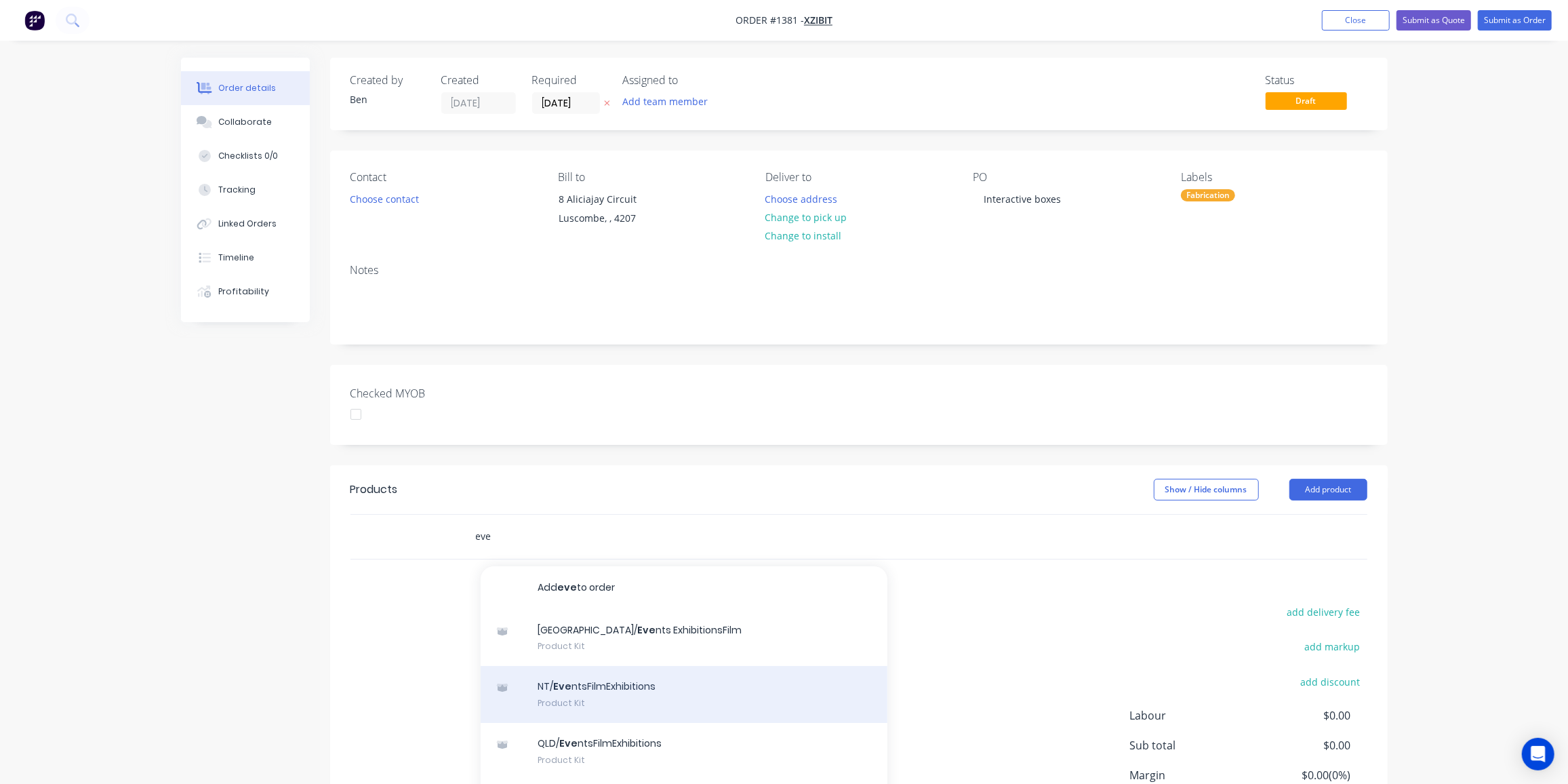
scroll to position [61, 0]
type input "eve"
click at [607, 687] on div "QLD/ Eve ntsFilmExhibitions Product Kit" at bounding box center [684, 690] width 407 height 57
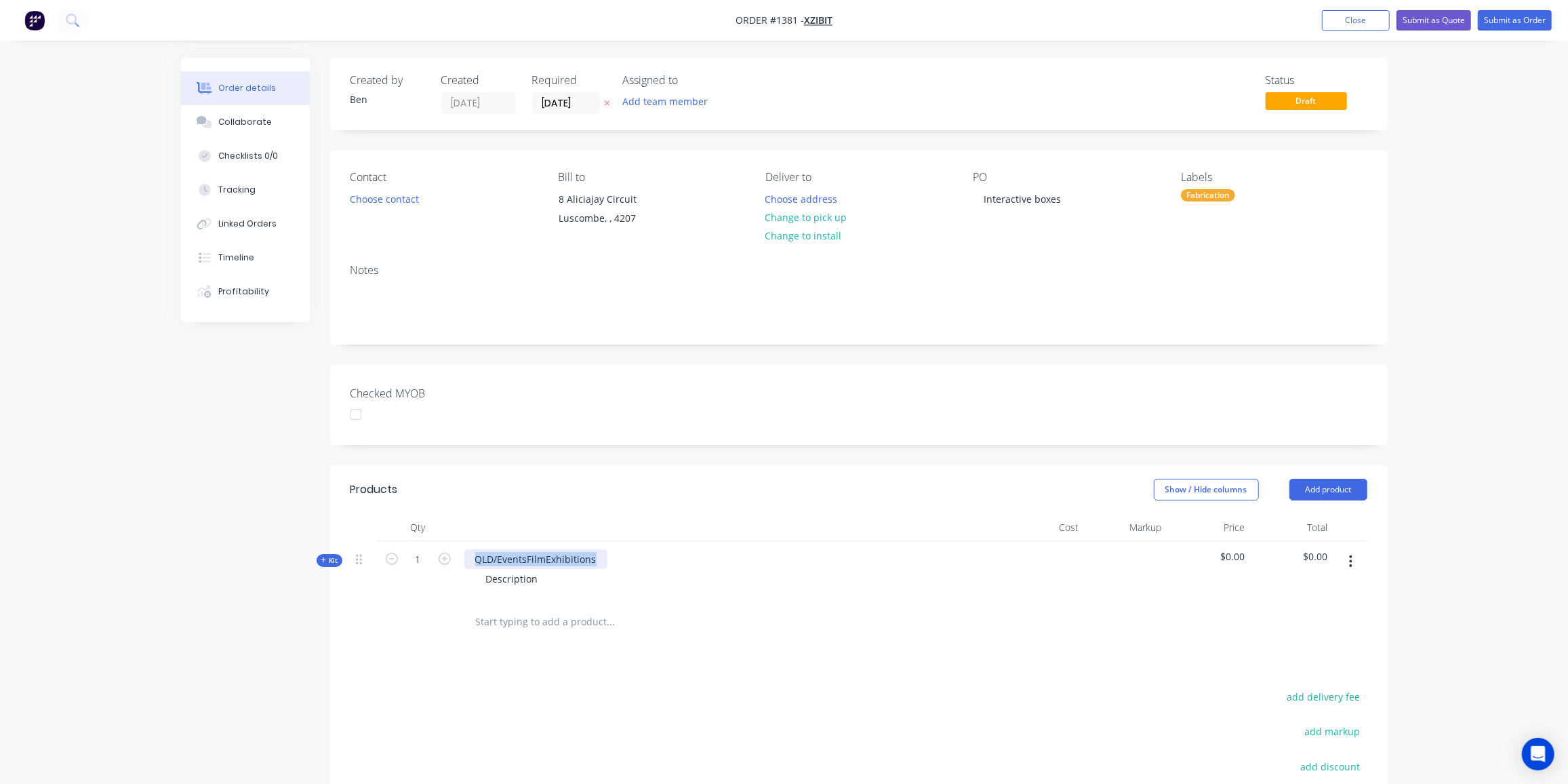
drag, startPoint x: 599, startPoint y: 559, endPoint x: 459, endPoint y: 557, distance: 140.0
click at [459, 557] on div "QLD/EventsFilmExhibitions Description" at bounding box center [730, 571] width 542 height 59
drag, startPoint x: 539, startPoint y: 580, endPoint x: 426, endPoint y: 578, distance: 113.0
click at [426, 578] on div "Kit 1 6mm clear acrylic box Description $0.00 $0.00" at bounding box center [859, 571] width 1017 height 59
click at [332, 557] on span "Kit" at bounding box center [329, 560] width 18 height 10
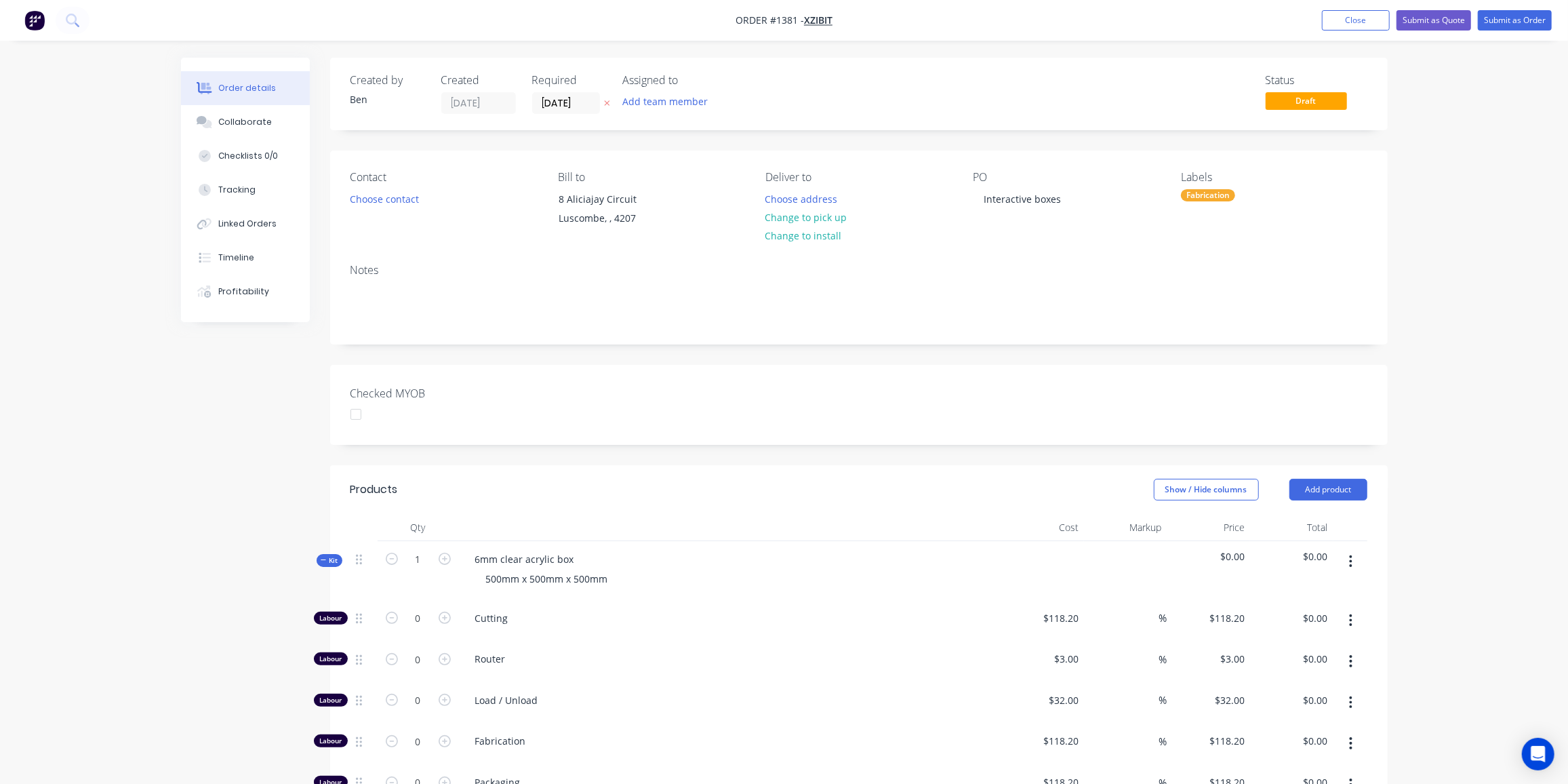
scroll to position [123, 0]
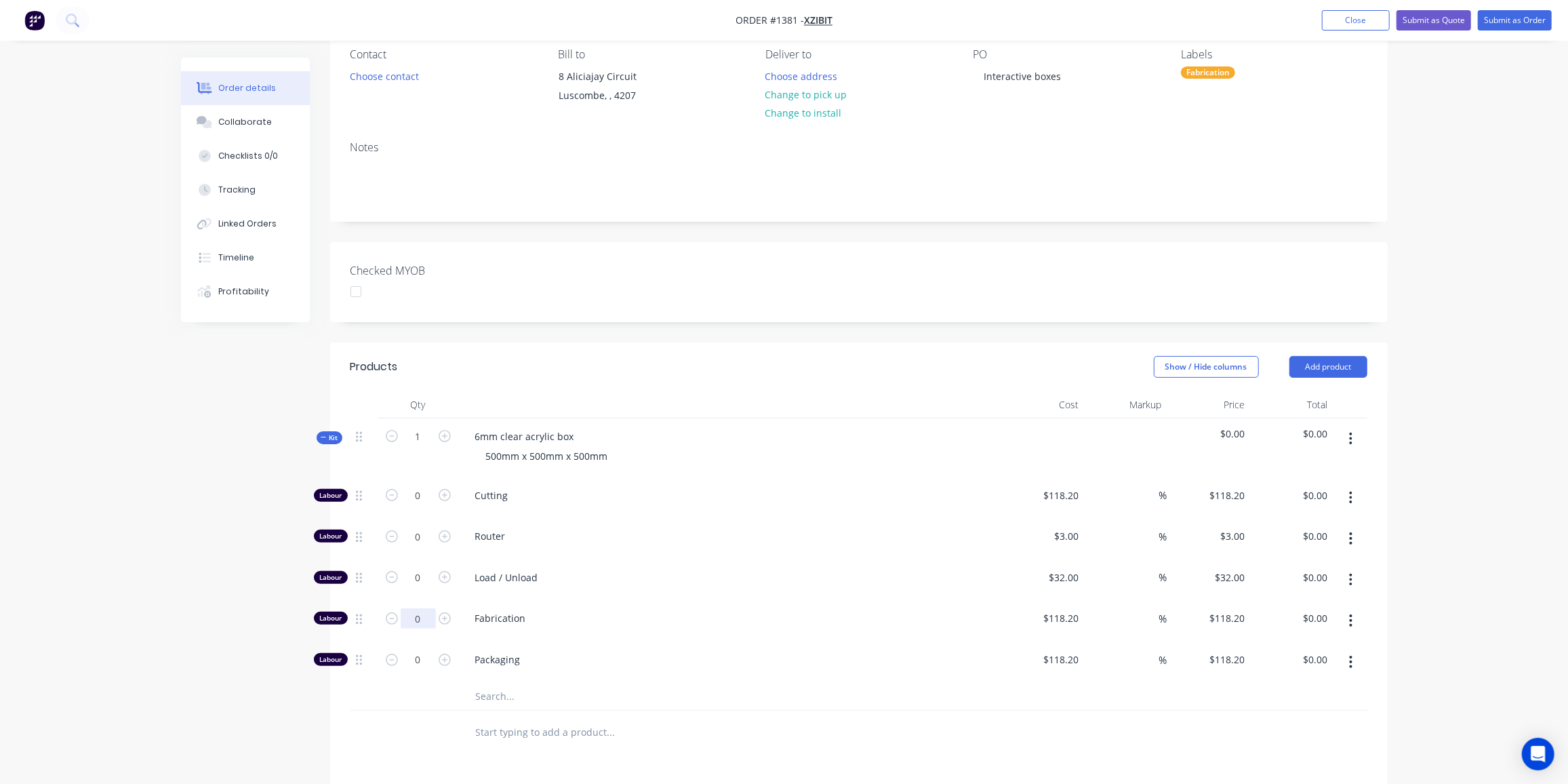
click at [415, 506] on input "0" at bounding box center [418, 495] width 35 height 20
type input "2.5"
type input "$295.50"
click at [485, 693] on input "text" at bounding box center [611, 696] width 271 height 27
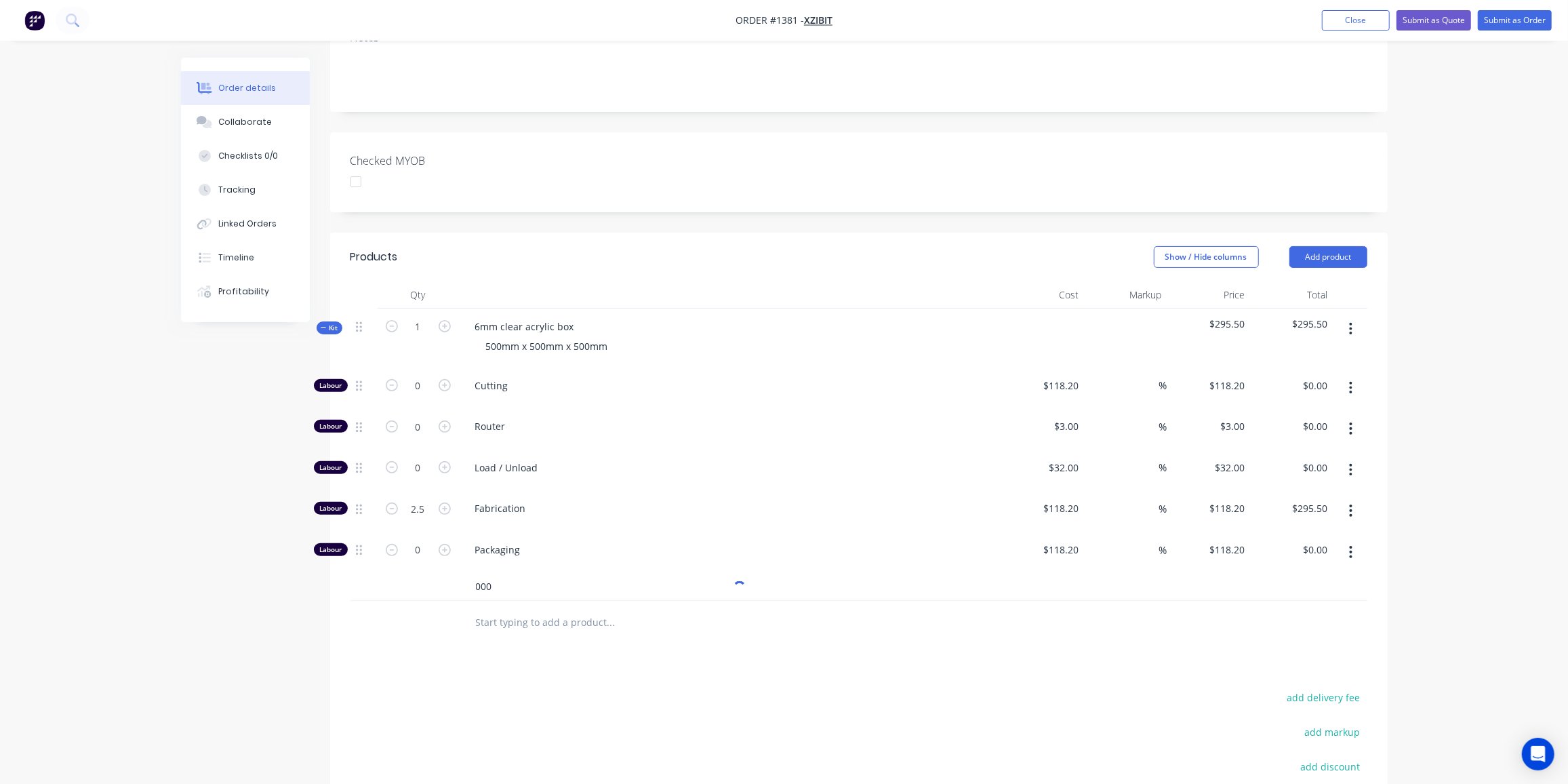
scroll to position [370, 0]
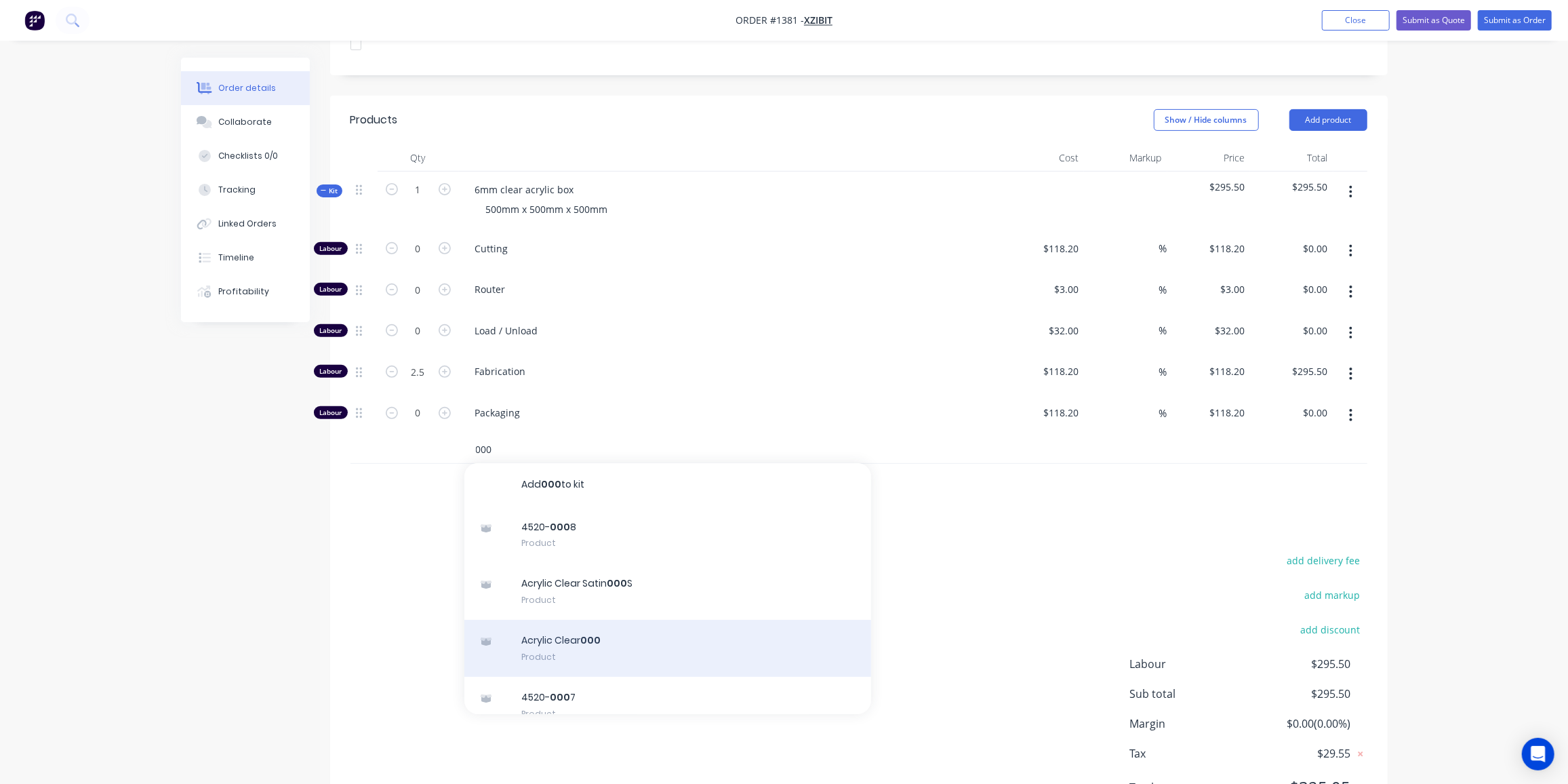
type input "000"
click at [611, 628] on div "Acrylic Clear 000 Product" at bounding box center [668, 648] width 407 height 57
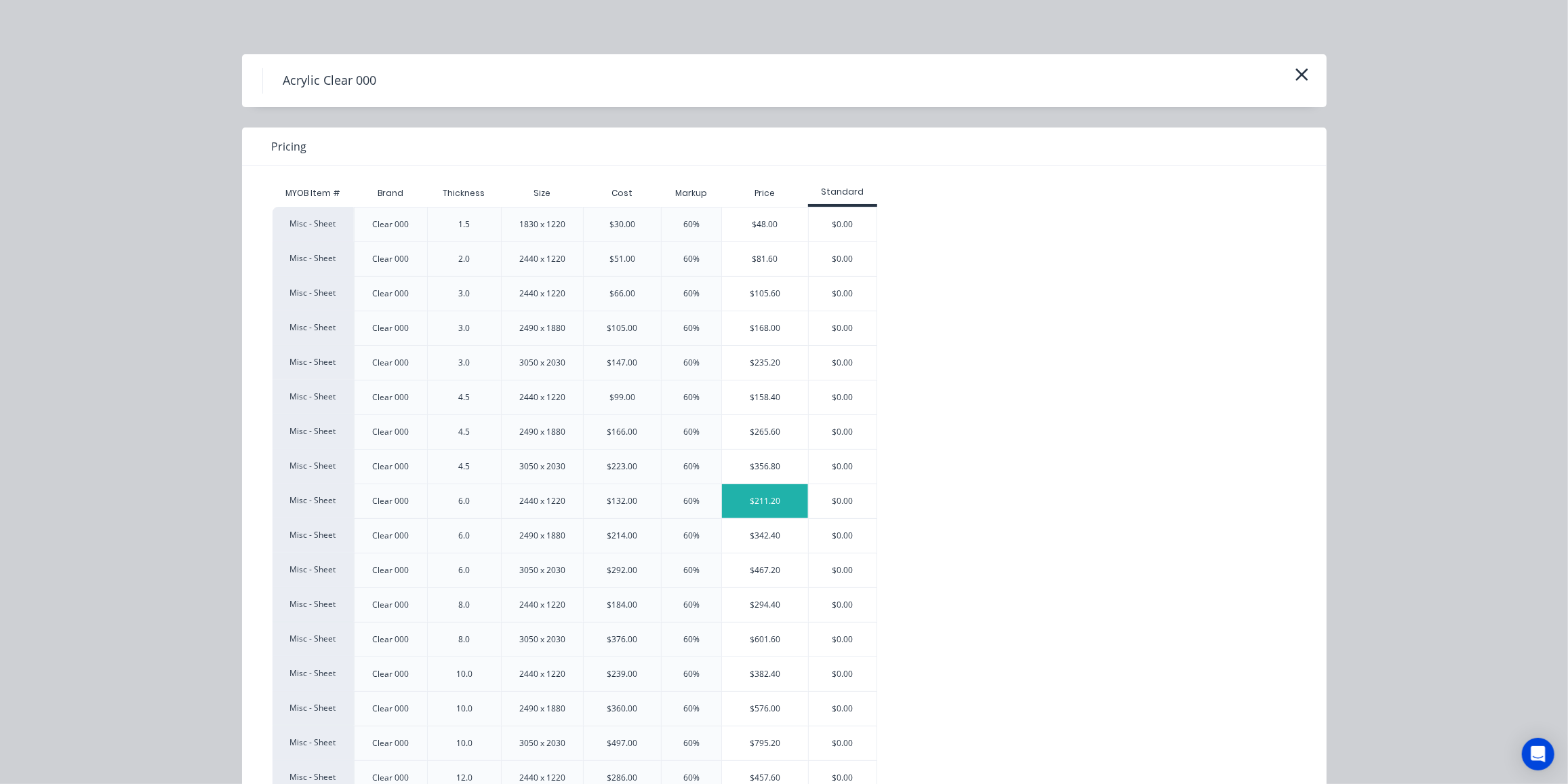
click at [754, 499] on div "$211.20" at bounding box center [765, 501] width 86 height 34
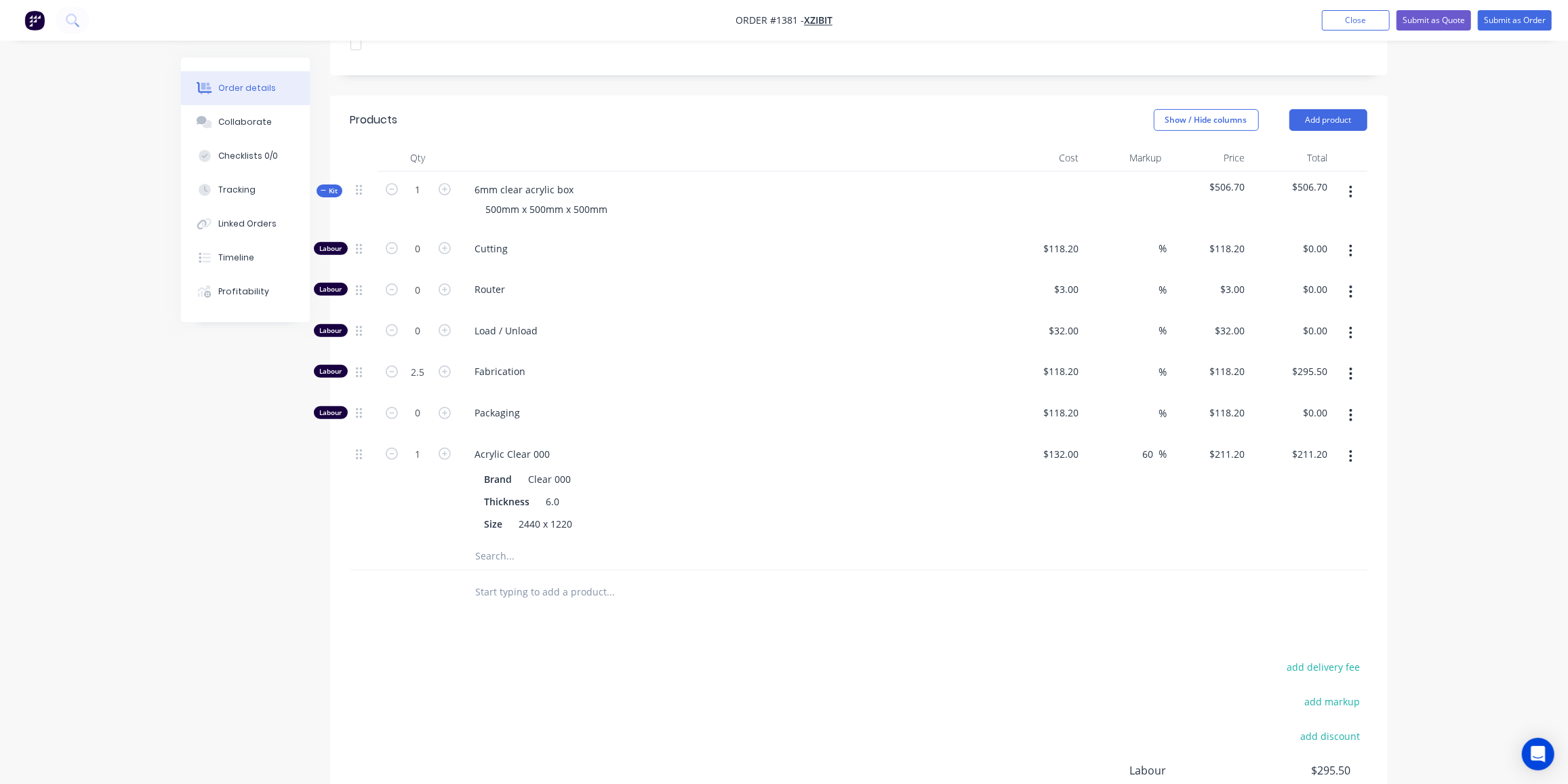
click at [334, 186] on span "Kit" at bounding box center [329, 191] width 18 height 10
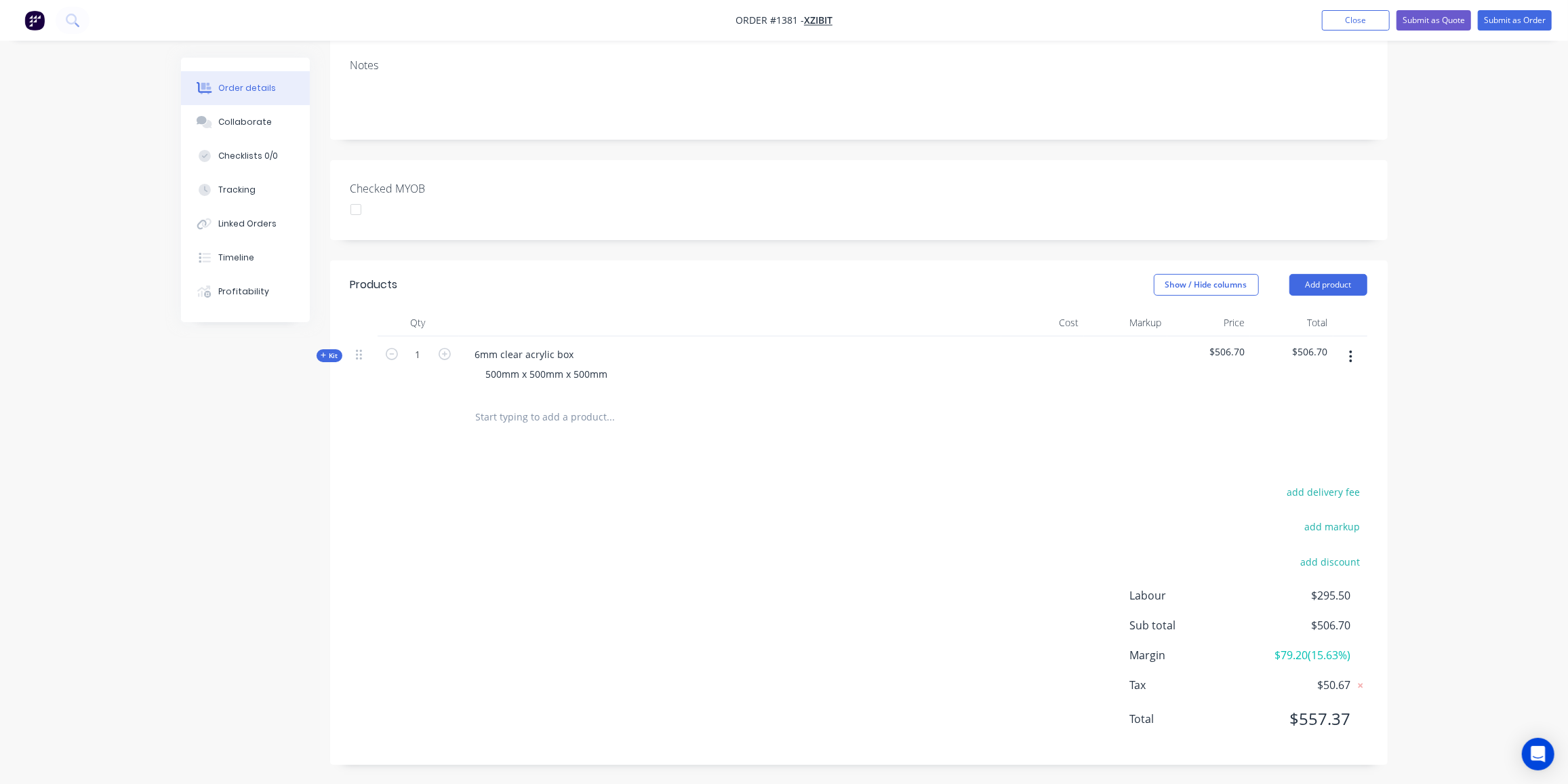
click at [566, 414] on input "text" at bounding box center [611, 417] width 271 height 27
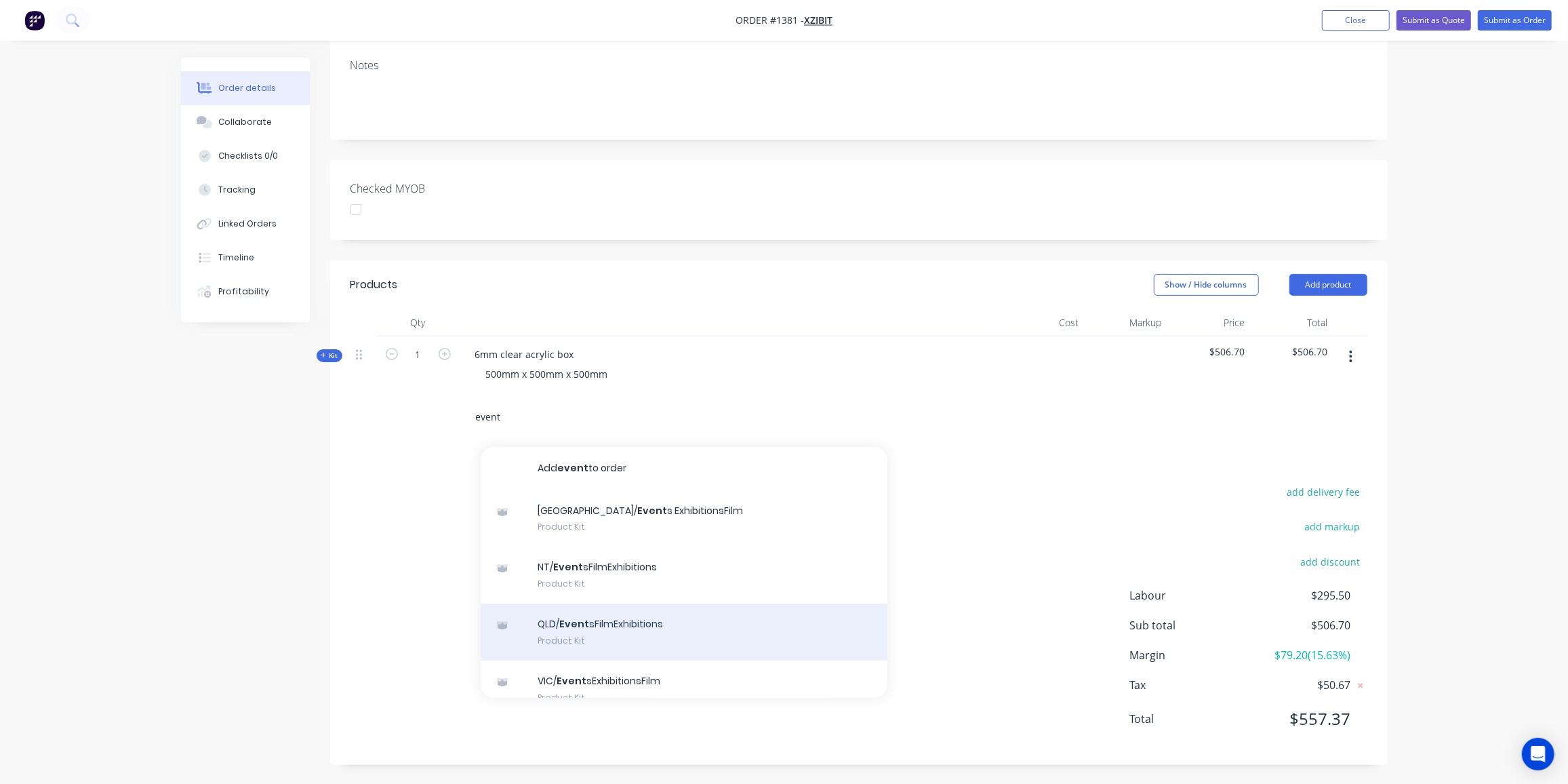
type input "event"
click at [599, 630] on div "QLD/ Event sFilmExhibitions Product Kit" at bounding box center [684, 632] width 407 height 57
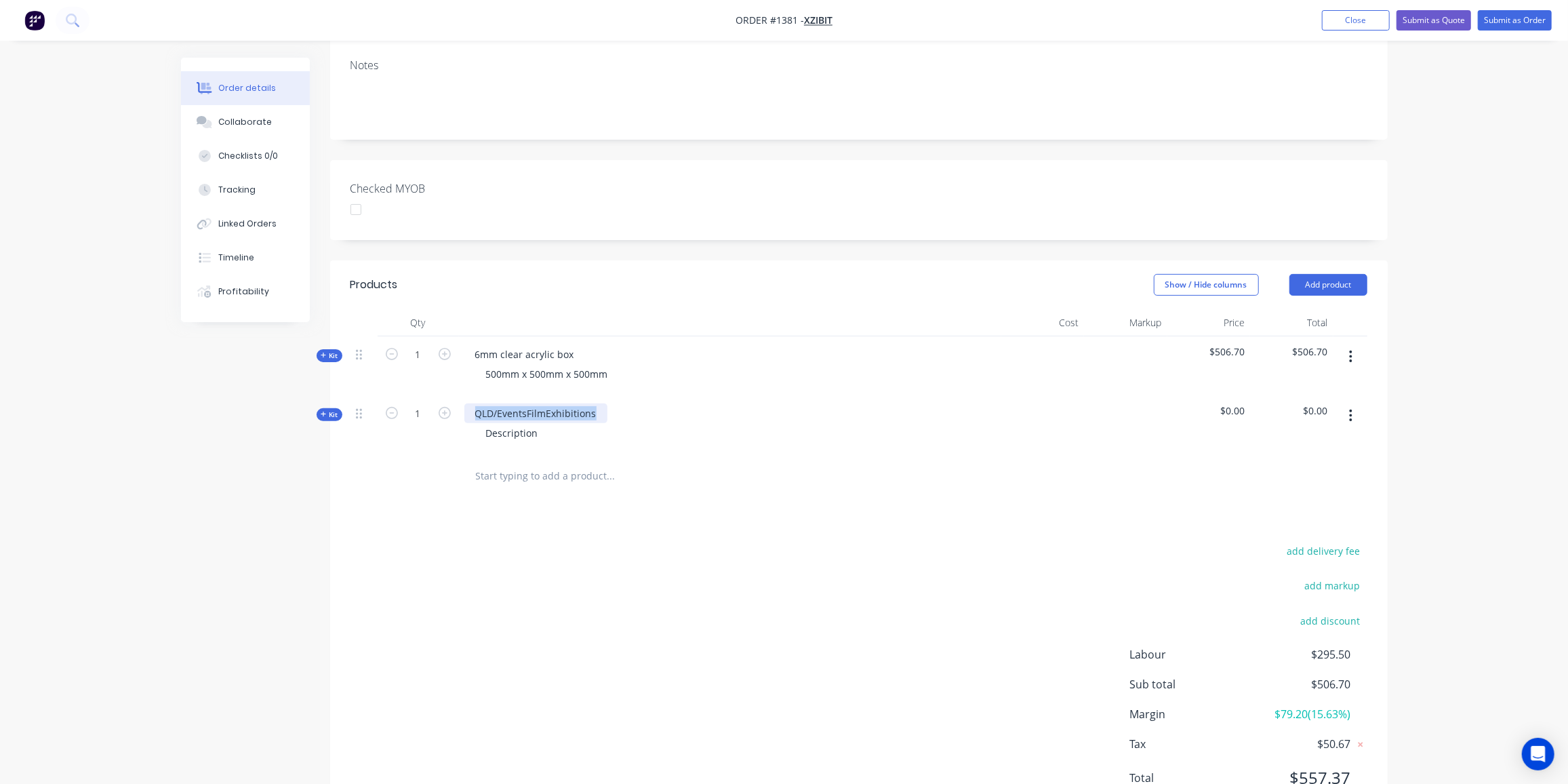
drag, startPoint x: 530, startPoint y: 411, endPoint x: 452, endPoint y: 411, distance: 78.0
click at [452, 411] on div "Kit 1 QLD/EventsFilmExhibitions Description $0.00 $0.00" at bounding box center [859, 425] width 1017 height 59
drag, startPoint x: 572, startPoint y: 349, endPoint x: 473, endPoint y: 353, distance: 99.1
click at [473, 353] on div "6mm clear acrylic box" at bounding box center [524, 354] width 120 height 20
copy div "6mm clear acrylic box"
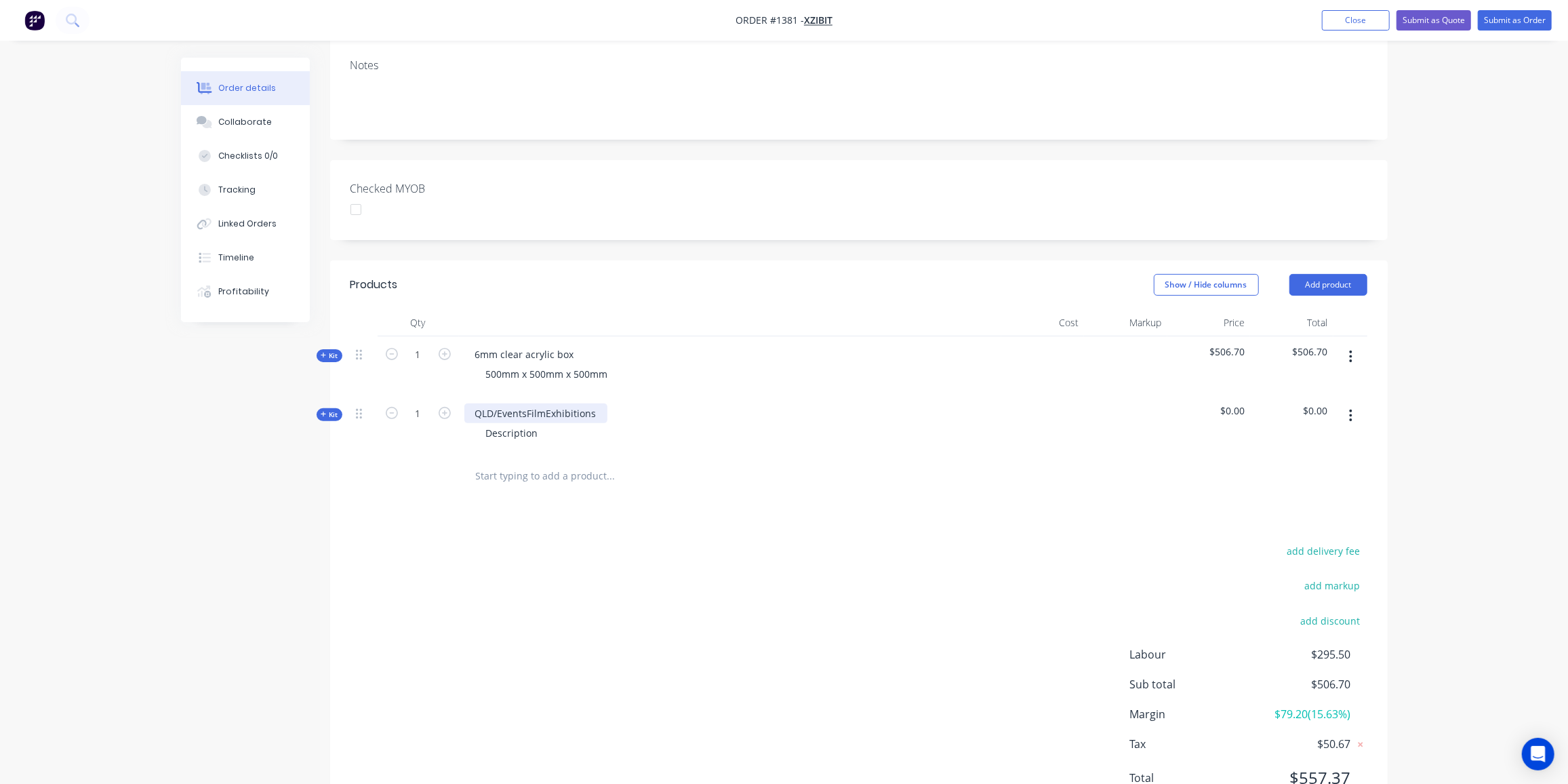
click at [597, 408] on div "QLD/EventsFilmExhibitions" at bounding box center [535, 413] width 143 height 20
drag, startPoint x: 598, startPoint y: 411, endPoint x: 423, endPoint y: 414, distance: 175.0
click at [423, 414] on div "Kit 1 QLD/EventsFilmExhibitions Description $0.00 $0.00" at bounding box center [859, 425] width 1017 height 59
paste div
drag, startPoint x: 540, startPoint y: 431, endPoint x: 444, endPoint y: 431, distance: 96.0
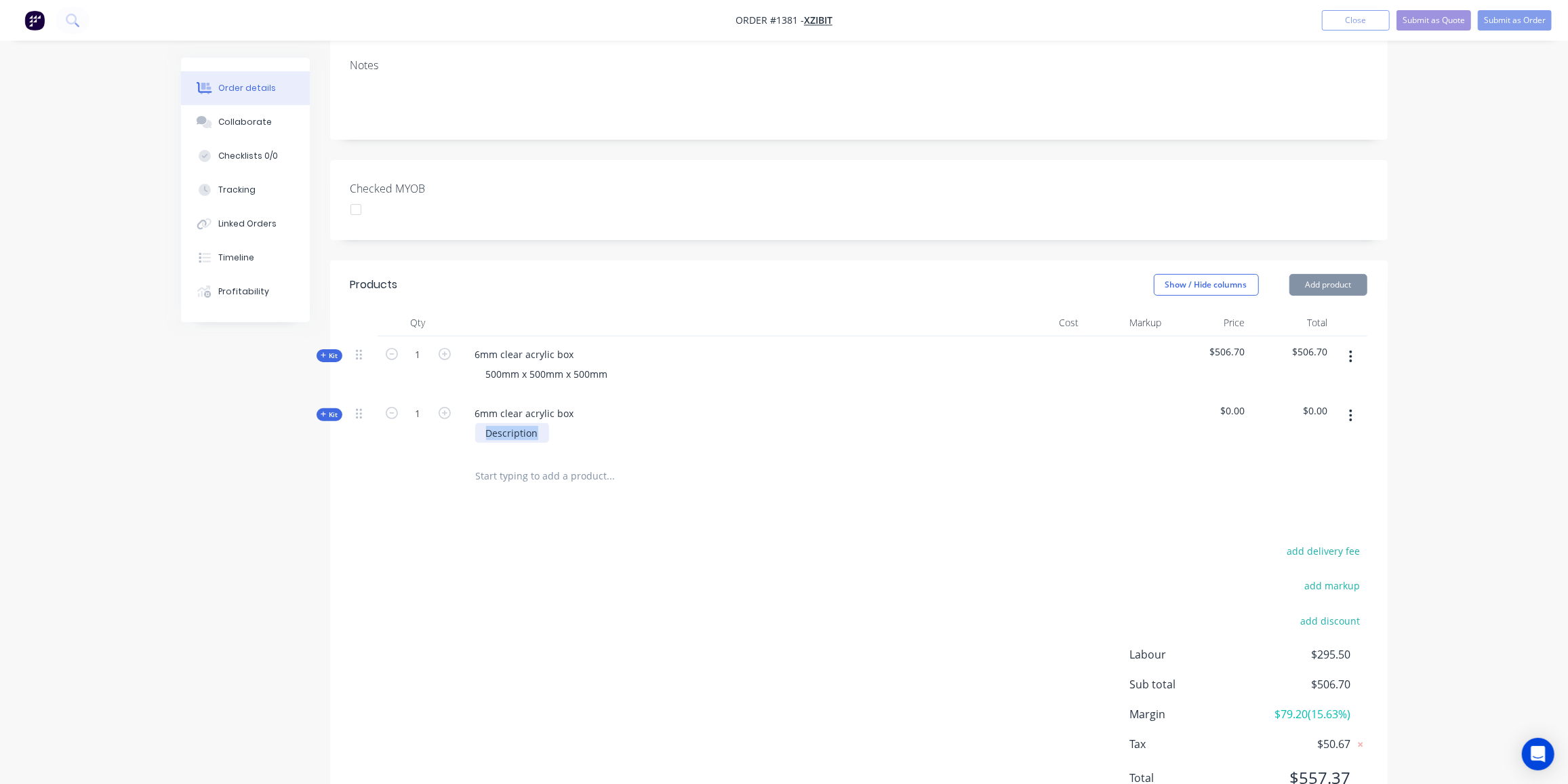
click at [444, 431] on div "Kit 1 6mm clear acrylic box Description $0.00 $0.00" at bounding box center [859, 425] width 1017 height 59
click at [330, 410] on span "Kit" at bounding box center [329, 414] width 18 height 10
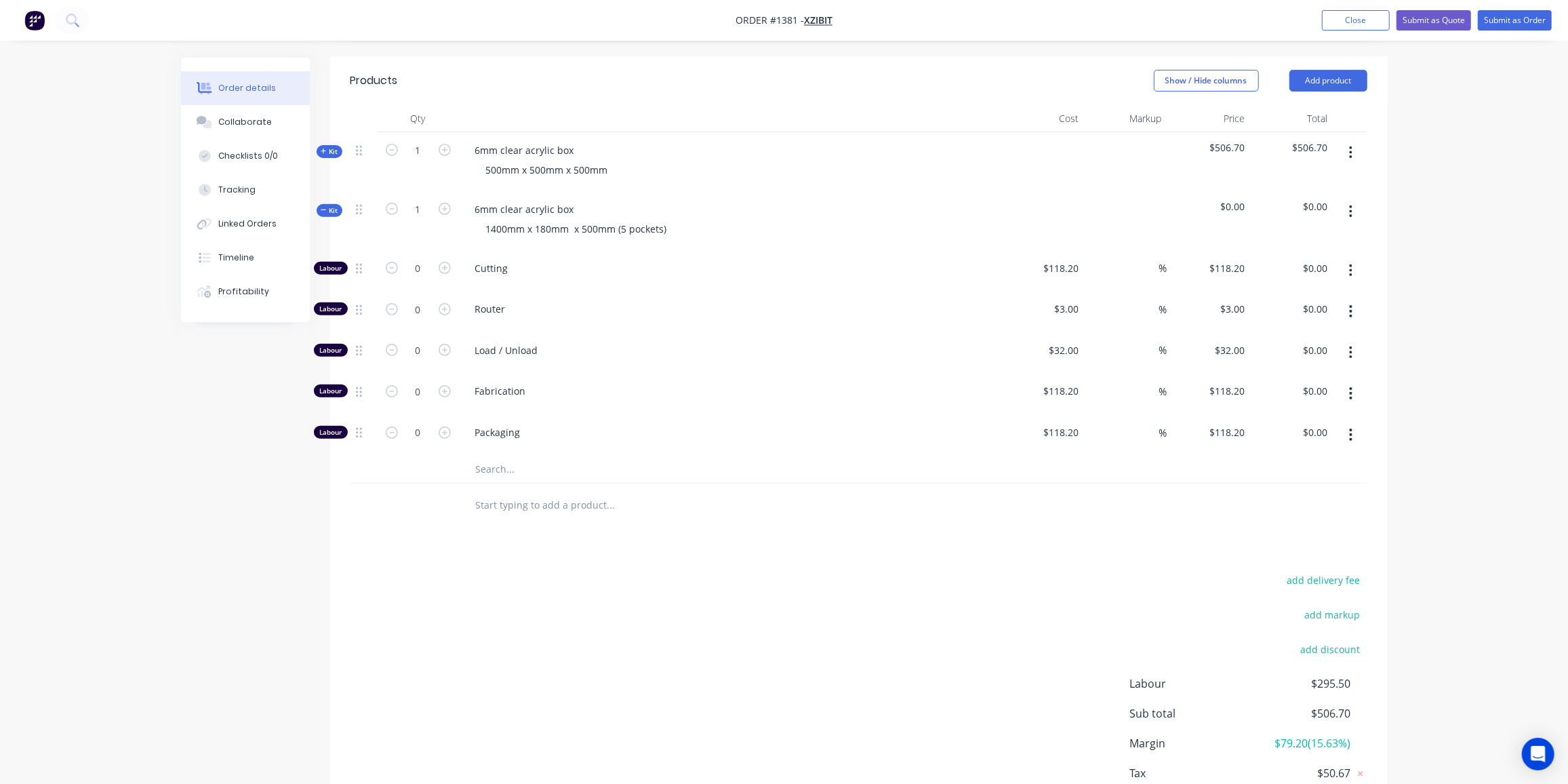
scroll to position [390, 0]
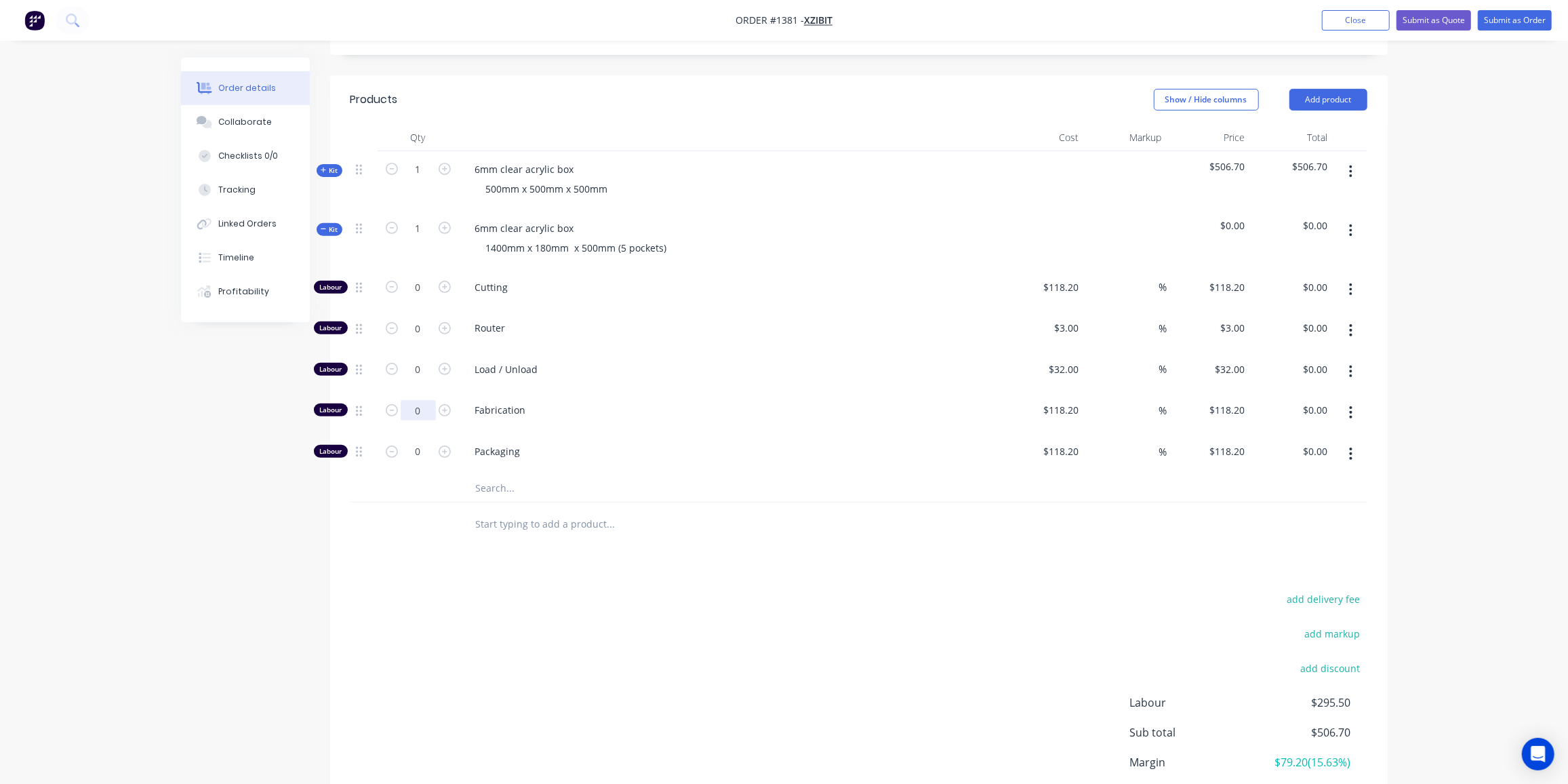
click at [429, 298] on input "0" at bounding box center [418, 287] width 35 height 20
type input "5"
type input "$591.00"
click at [528, 483] on input "text" at bounding box center [611, 488] width 271 height 27
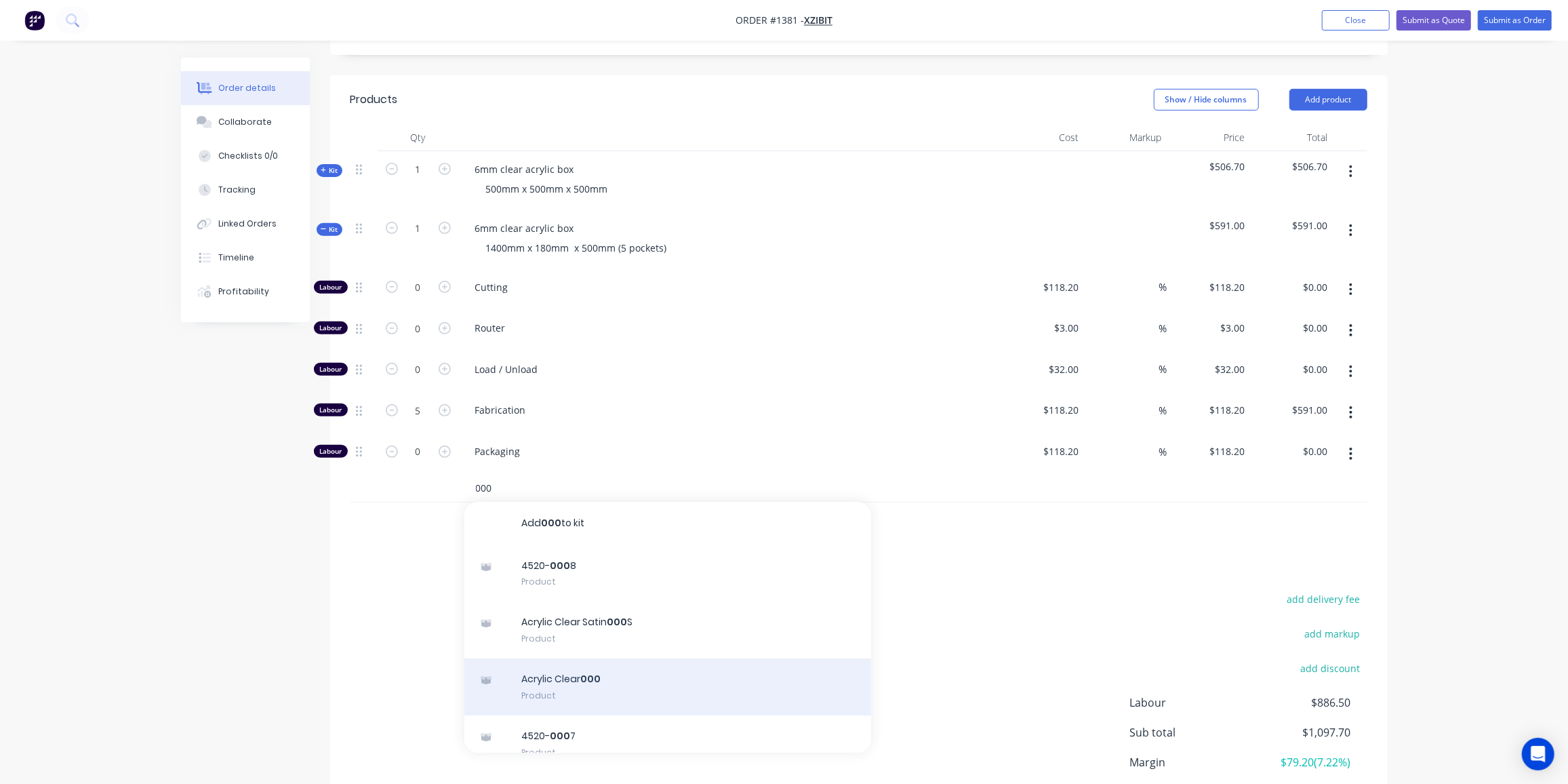
type input "000"
click at [620, 664] on div "Acrylic Clear 000 Product" at bounding box center [668, 687] width 407 height 57
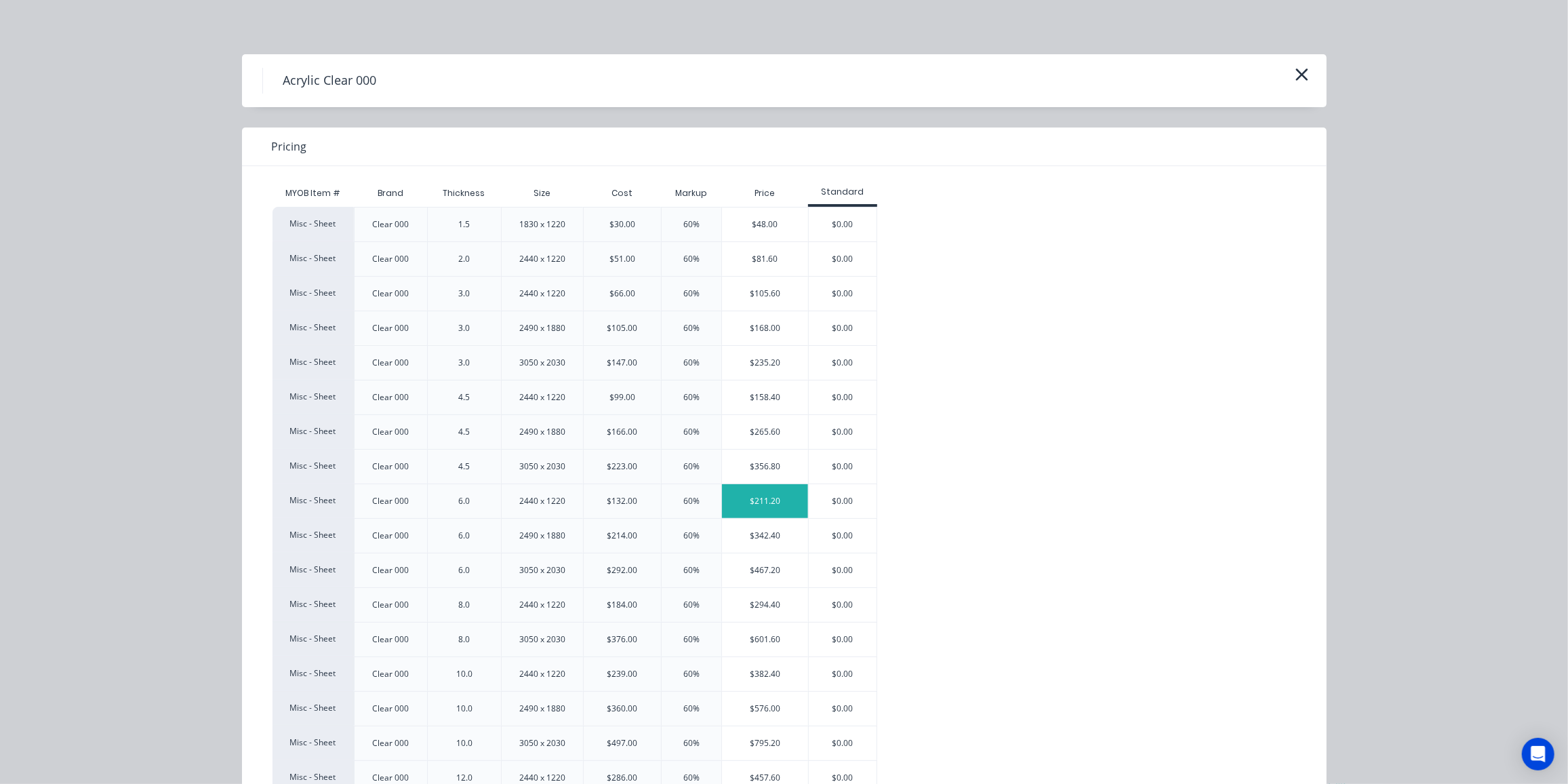
click at [743, 503] on div "$211.20" at bounding box center [765, 501] width 86 height 34
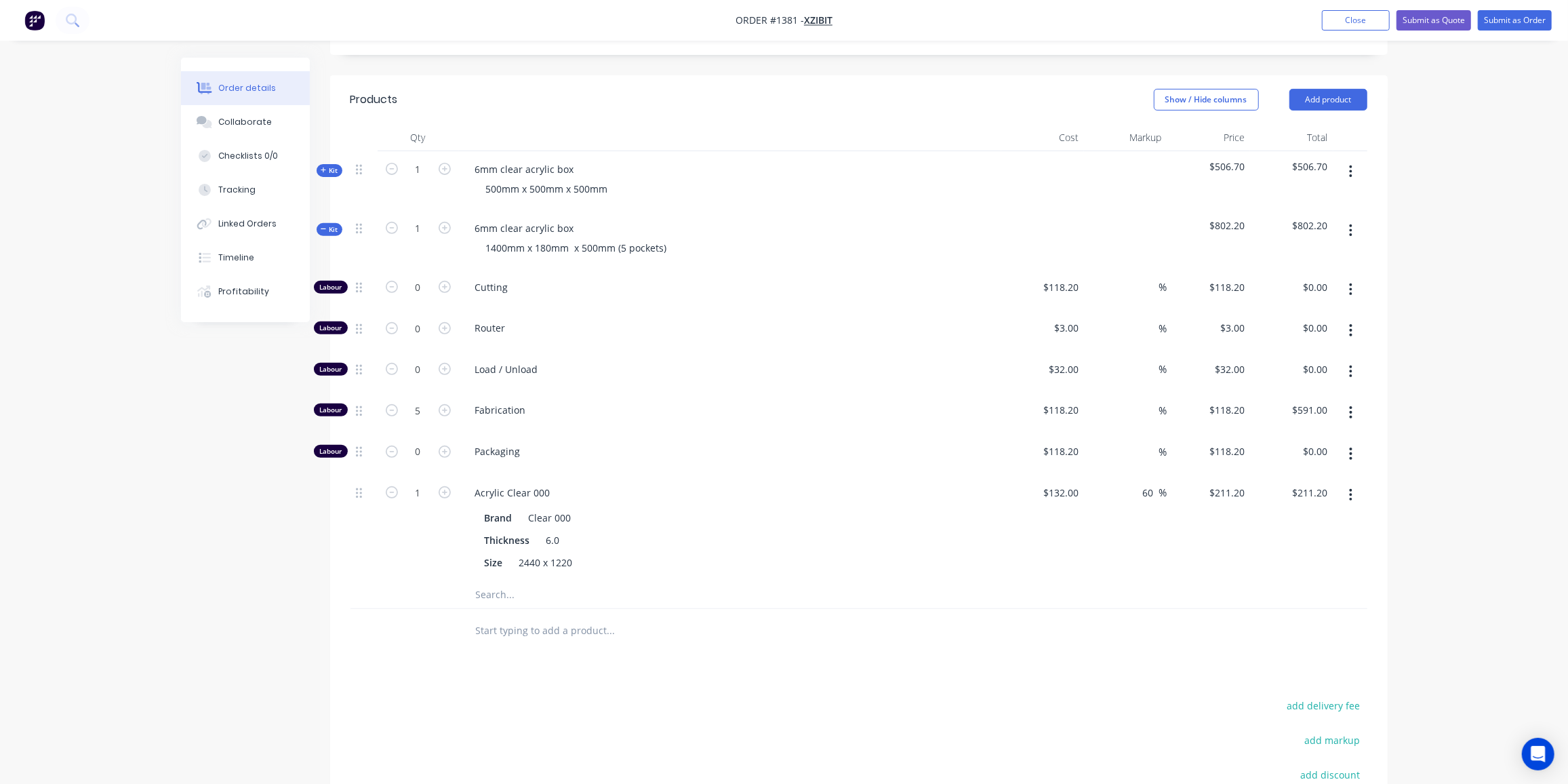
click at [322, 228] on icon at bounding box center [323, 230] width 6 height 7
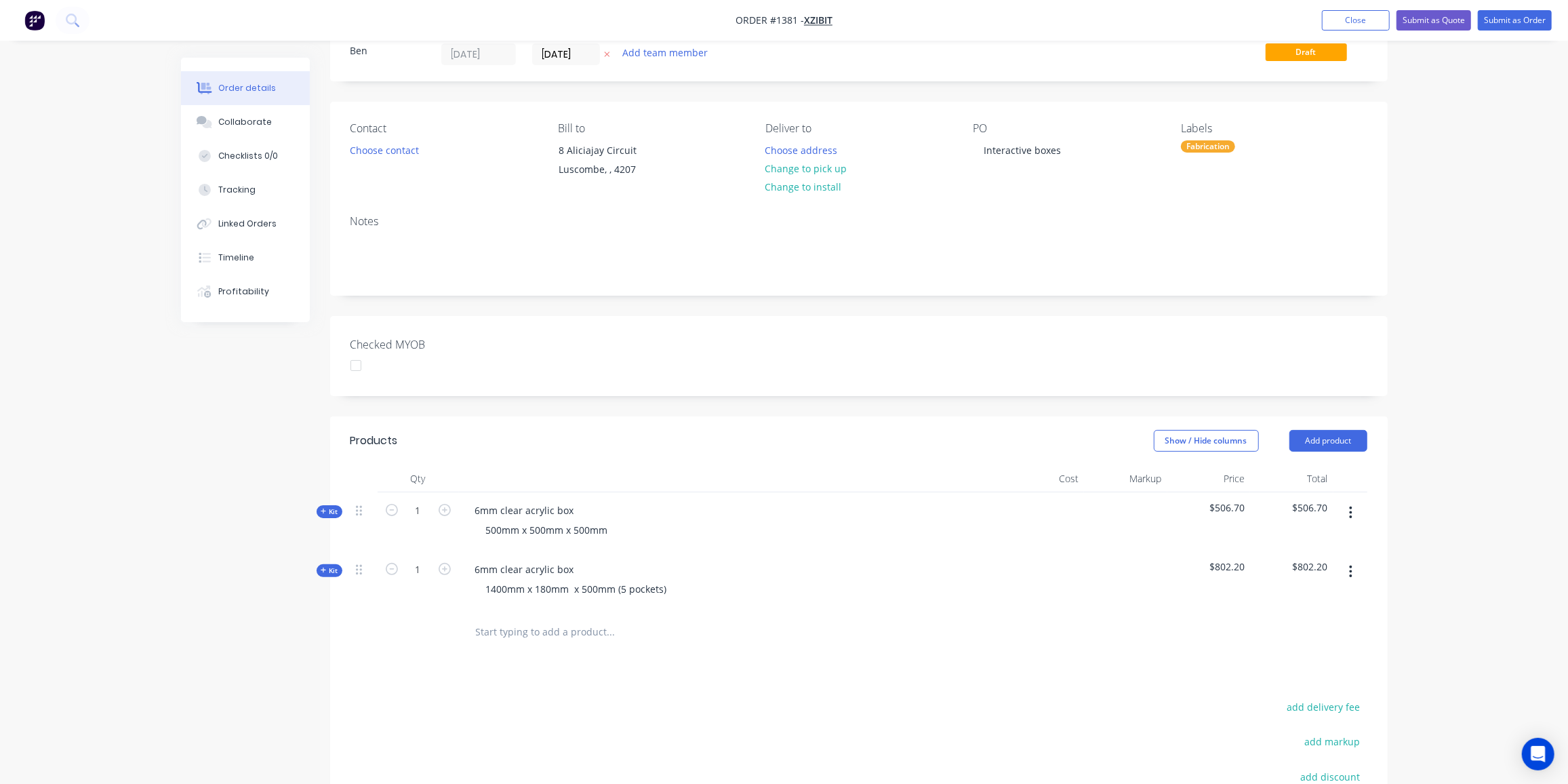
scroll to position [0, 0]
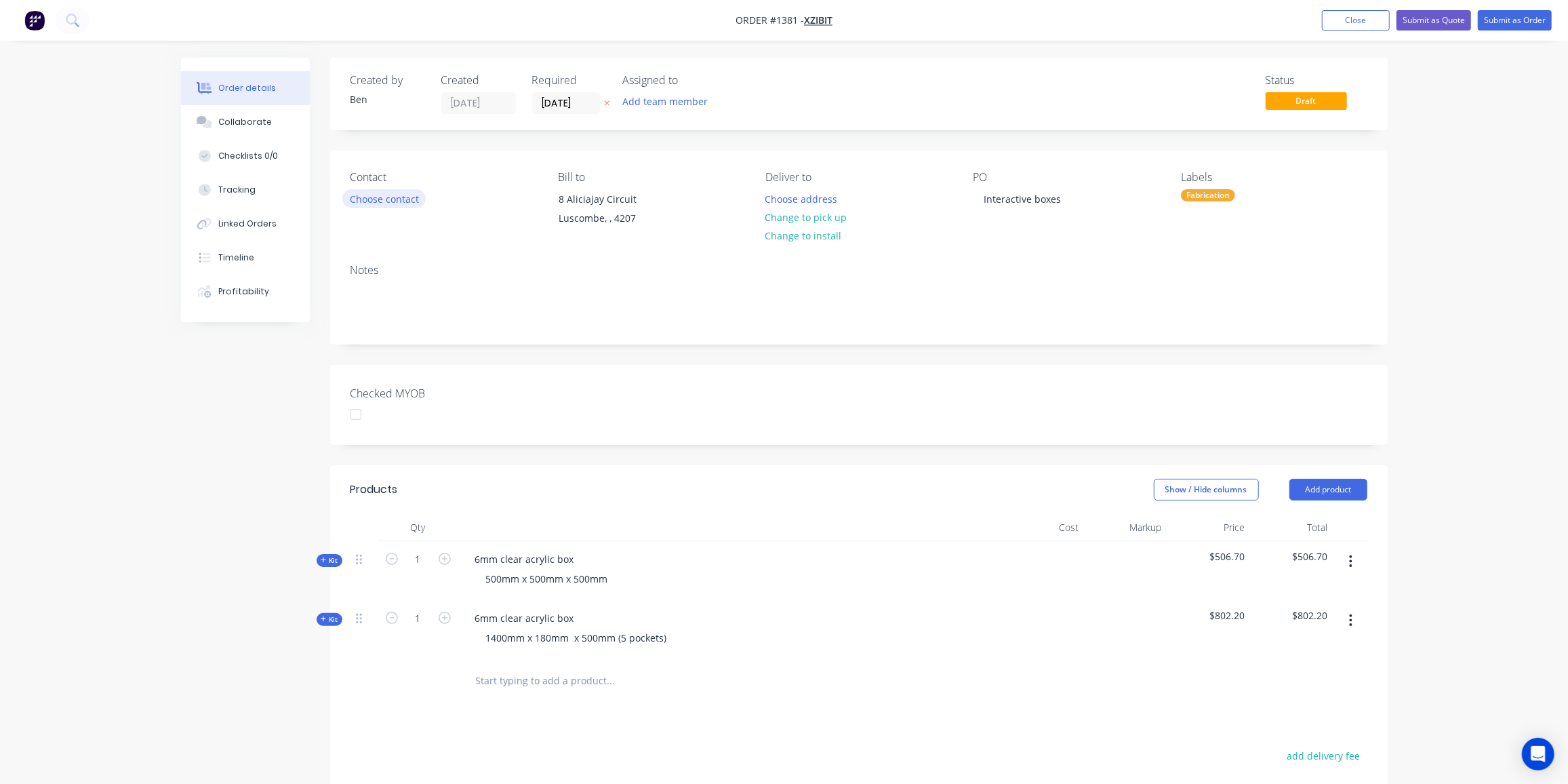
click at [395, 201] on button "Choose contact" at bounding box center [384, 199] width 83 height 18
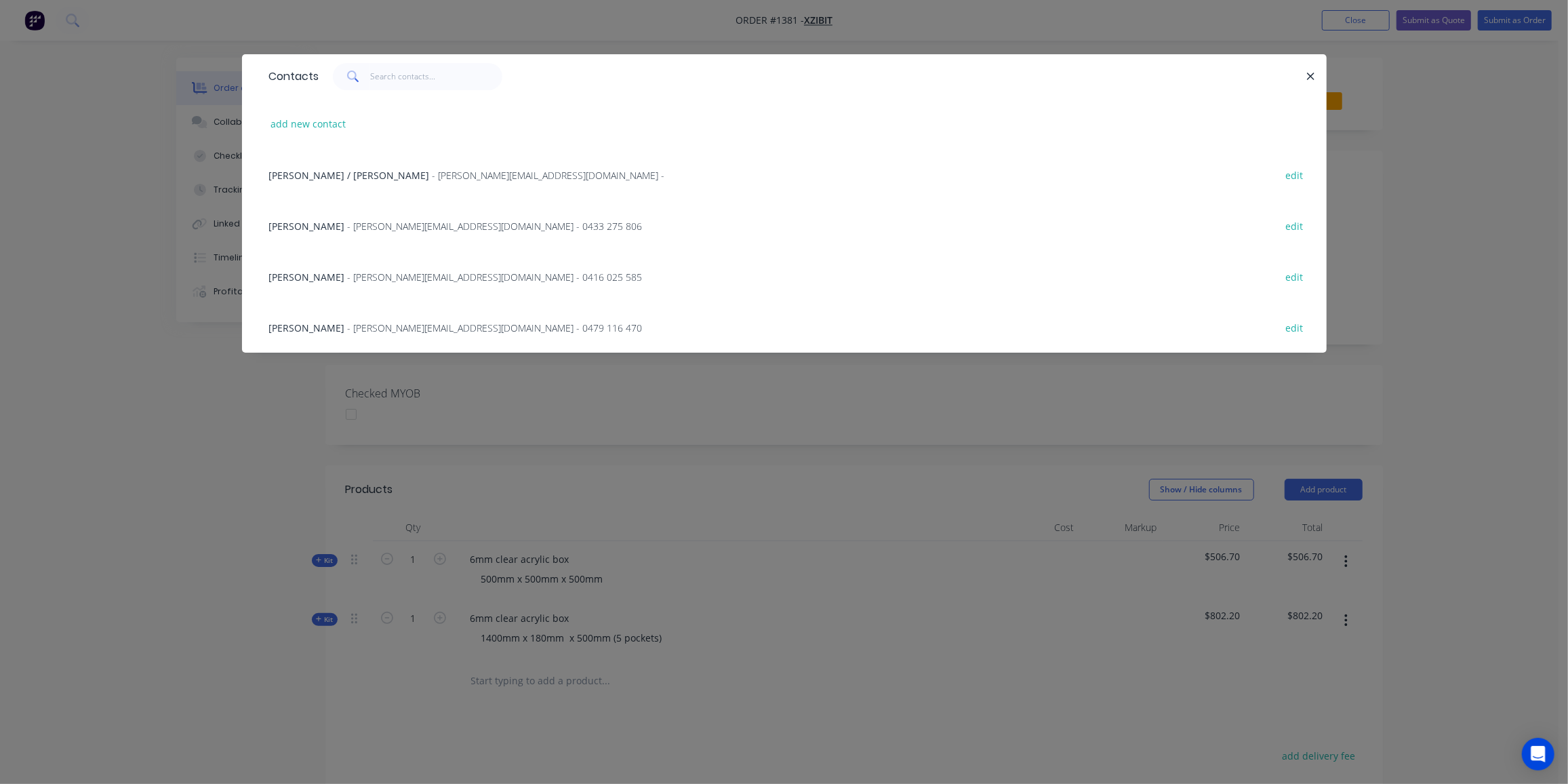
click at [351, 230] on span "- [PERSON_NAME][EMAIL_ADDRESS][DOMAIN_NAME] - 0433 275 806" at bounding box center [495, 226] width 295 height 13
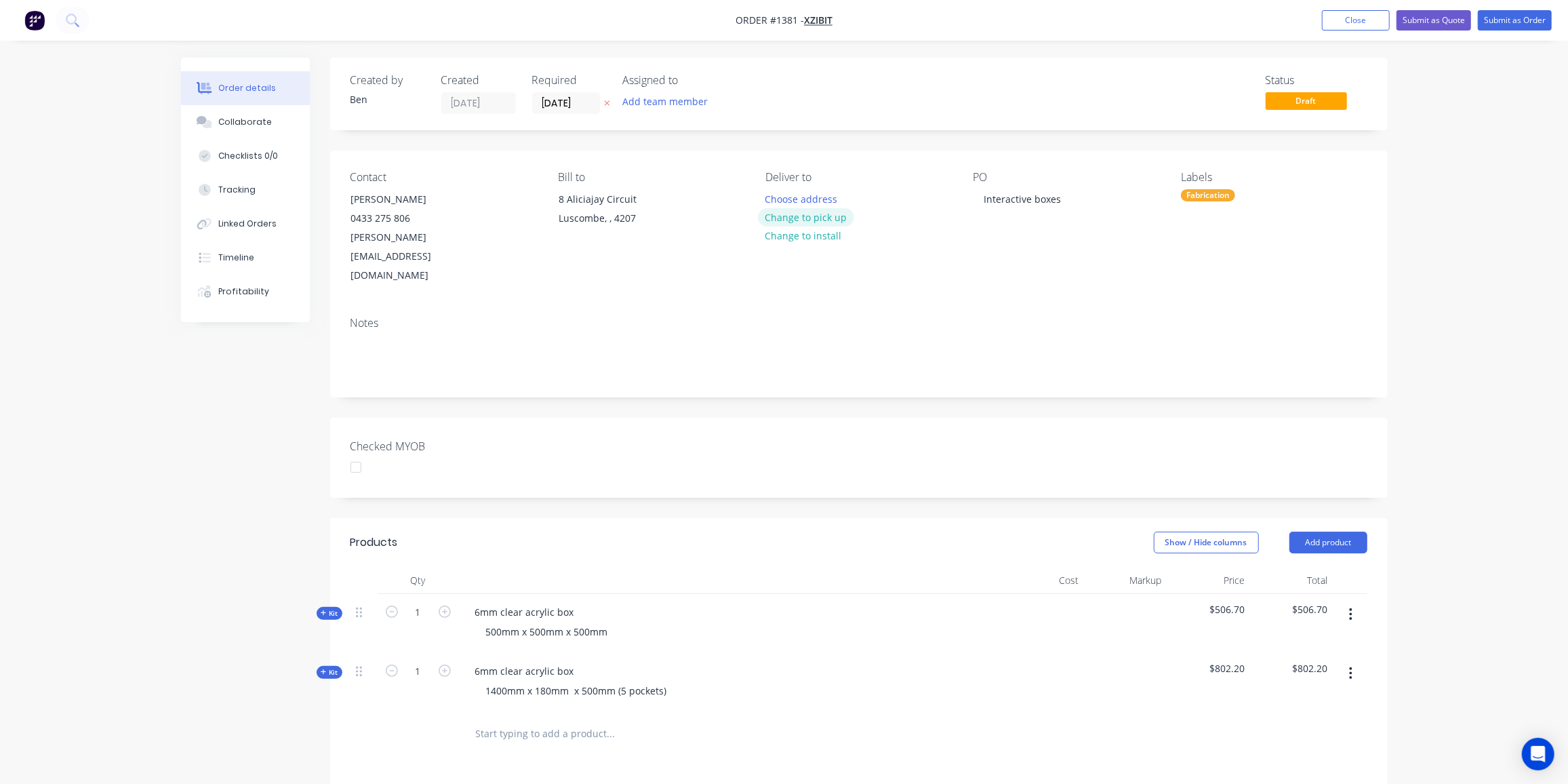
click at [799, 218] on button "Change to pick up" at bounding box center [806, 218] width 97 height 18
click at [1419, 23] on button "Submit as Quote" at bounding box center [1434, 20] width 75 height 20
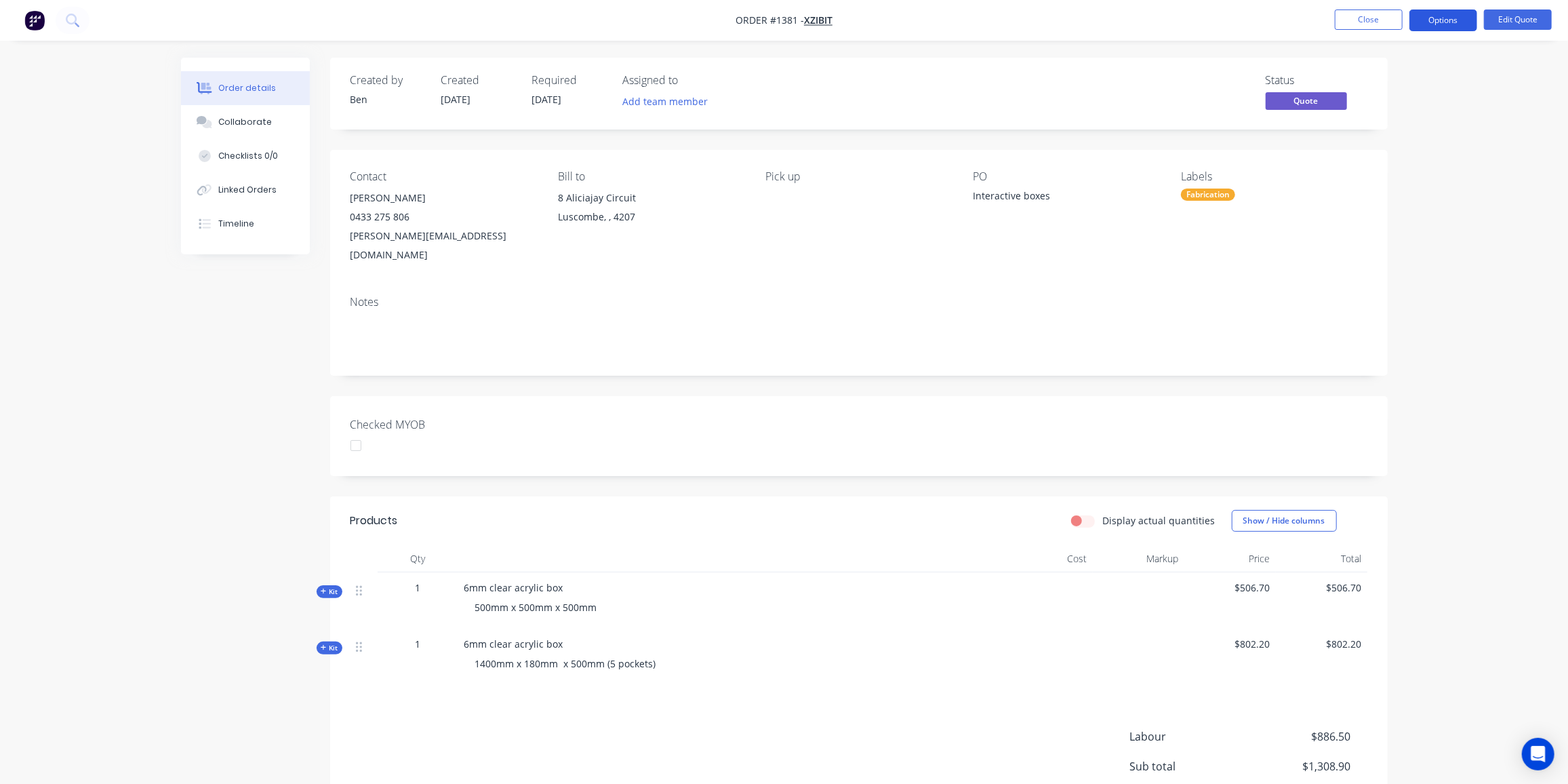
click at [1452, 23] on button "Options" at bounding box center [1443, 20] width 68 height 22
click at [1364, 87] on div "Quote" at bounding box center [1402, 82] width 125 height 20
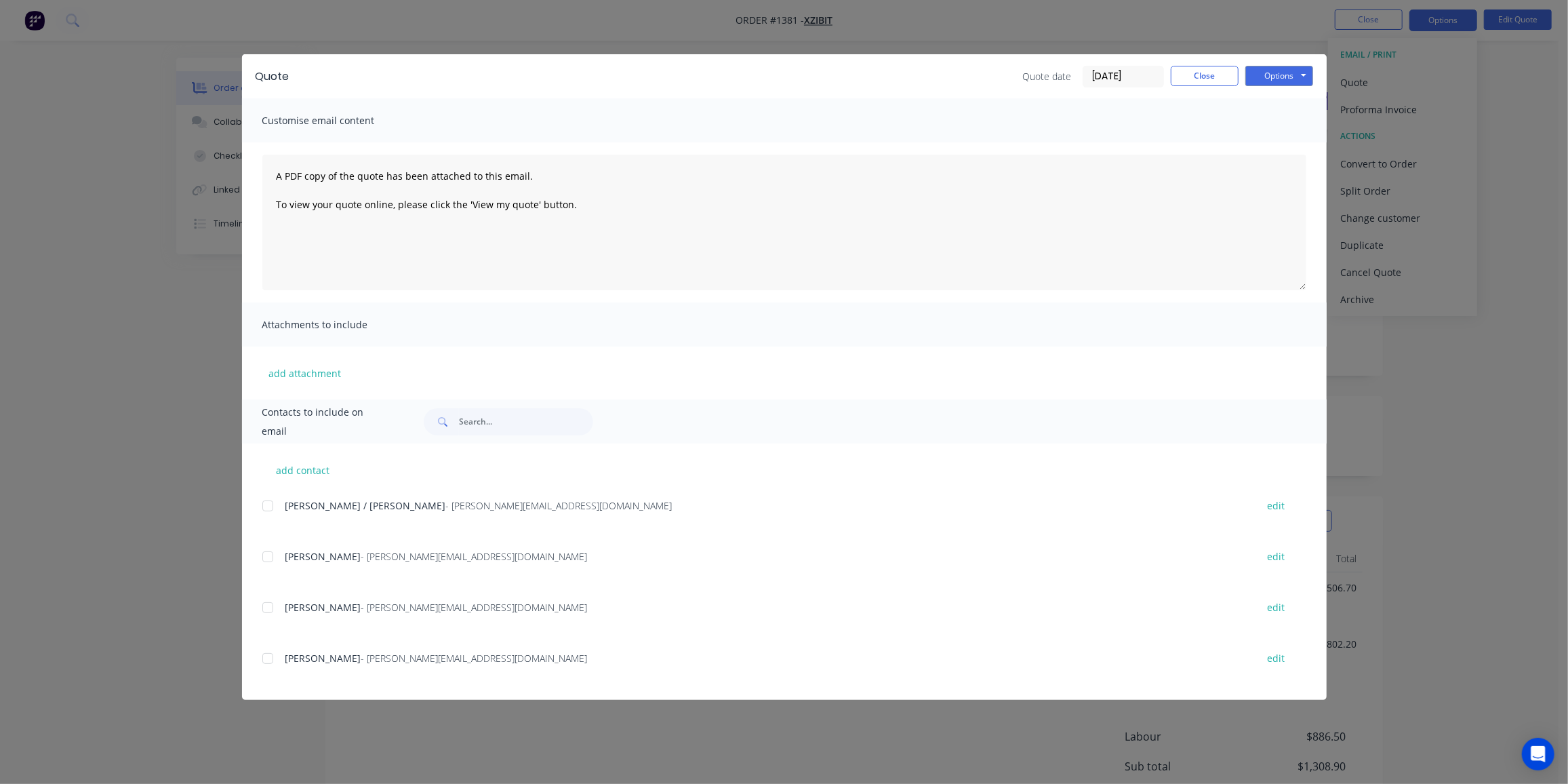
click at [301, 559] on span "[PERSON_NAME]" at bounding box center [323, 556] width 76 height 13
click at [272, 555] on div at bounding box center [268, 556] width 27 height 27
click at [1288, 73] on button "Options" at bounding box center [1279, 75] width 68 height 20
click at [1290, 94] on button "Preview" at bounding box center [1288, 100] width 87 height 23
click at [272, 556] on div at bounding box center [268, 556] width 27 height 27
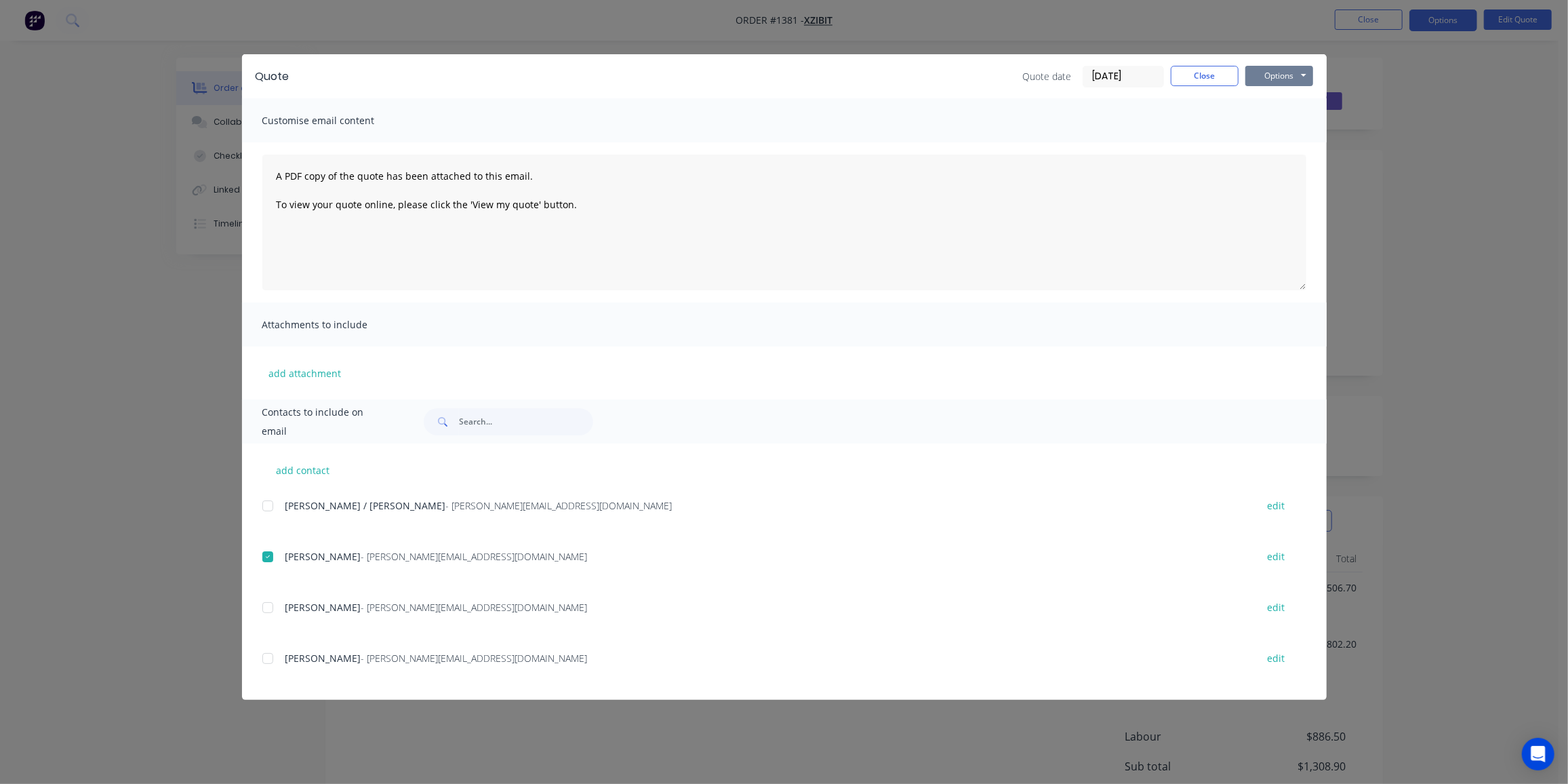
click at [1286, 72] on button "Options" at bounding box center [1279, 75] width 68 height 20
click at [1289, 147] on button "Email" at bounding box center [1288, 145] width 87 height 23
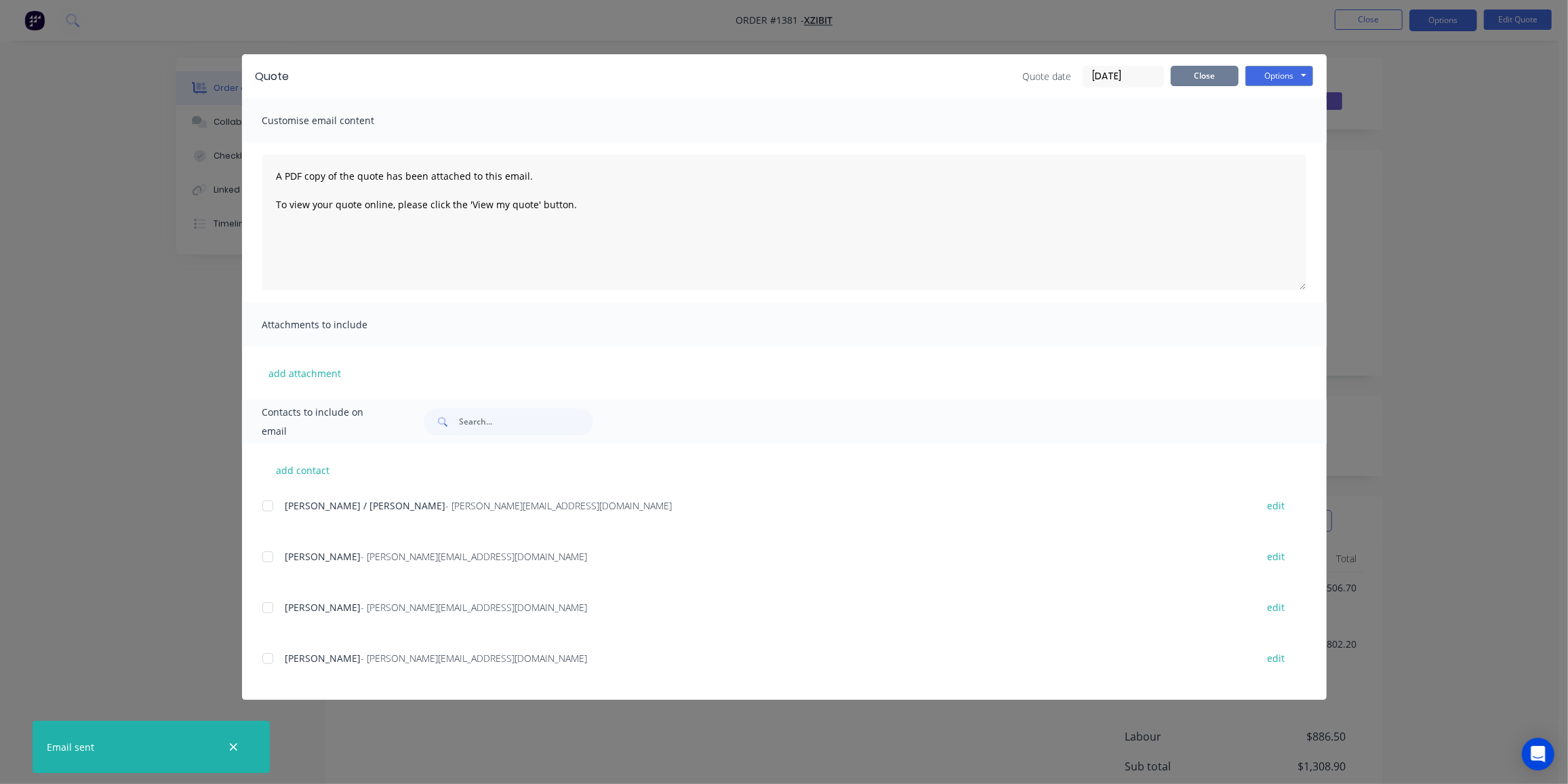
drag, startPoint x: 1173, startPoint y: 74, endPoint x: 1436, endPoint y: 156, distance: 275.5
click at [1174, 74] on button "Close" at bounding box center [1205, 75] width 68 height 20
